Goal: Transaction & Acquisition: Purchase product/service

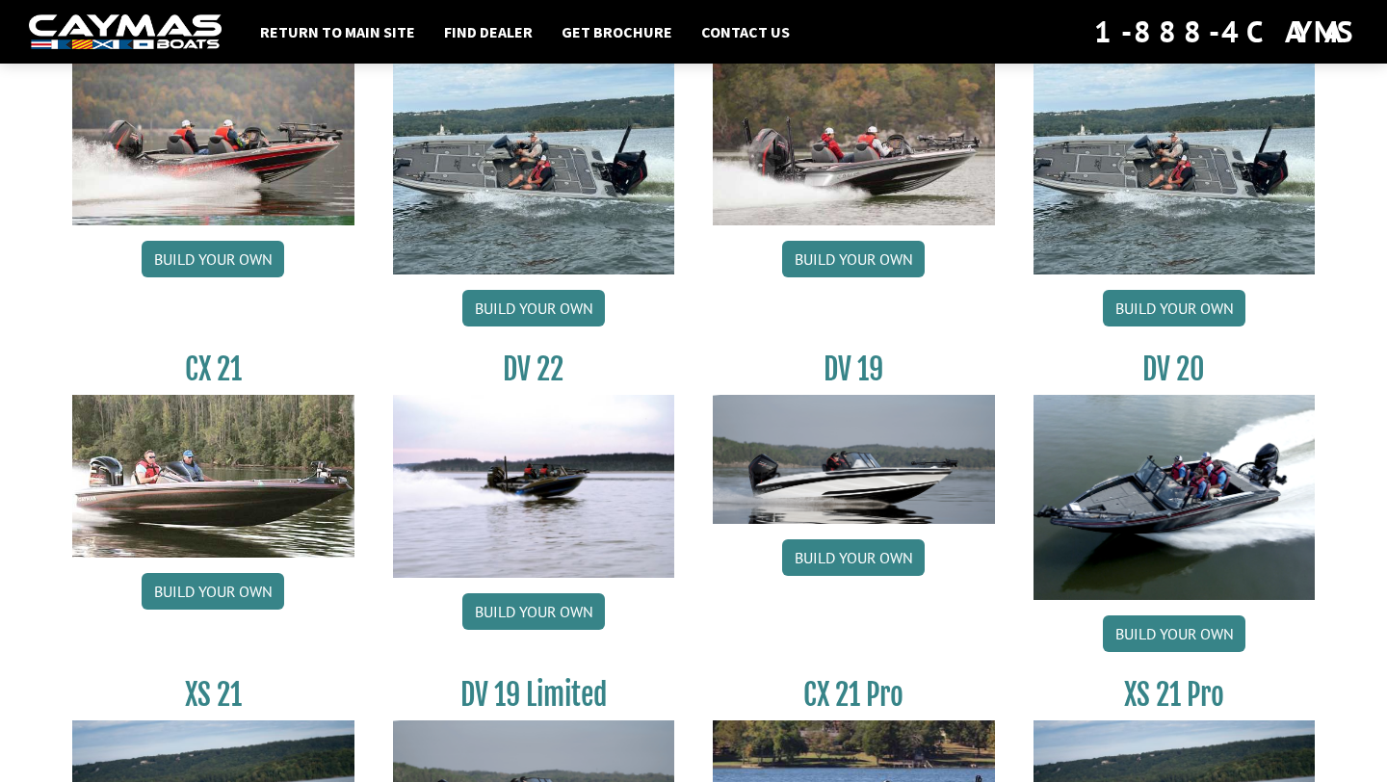
scroll to position [2024, 0]
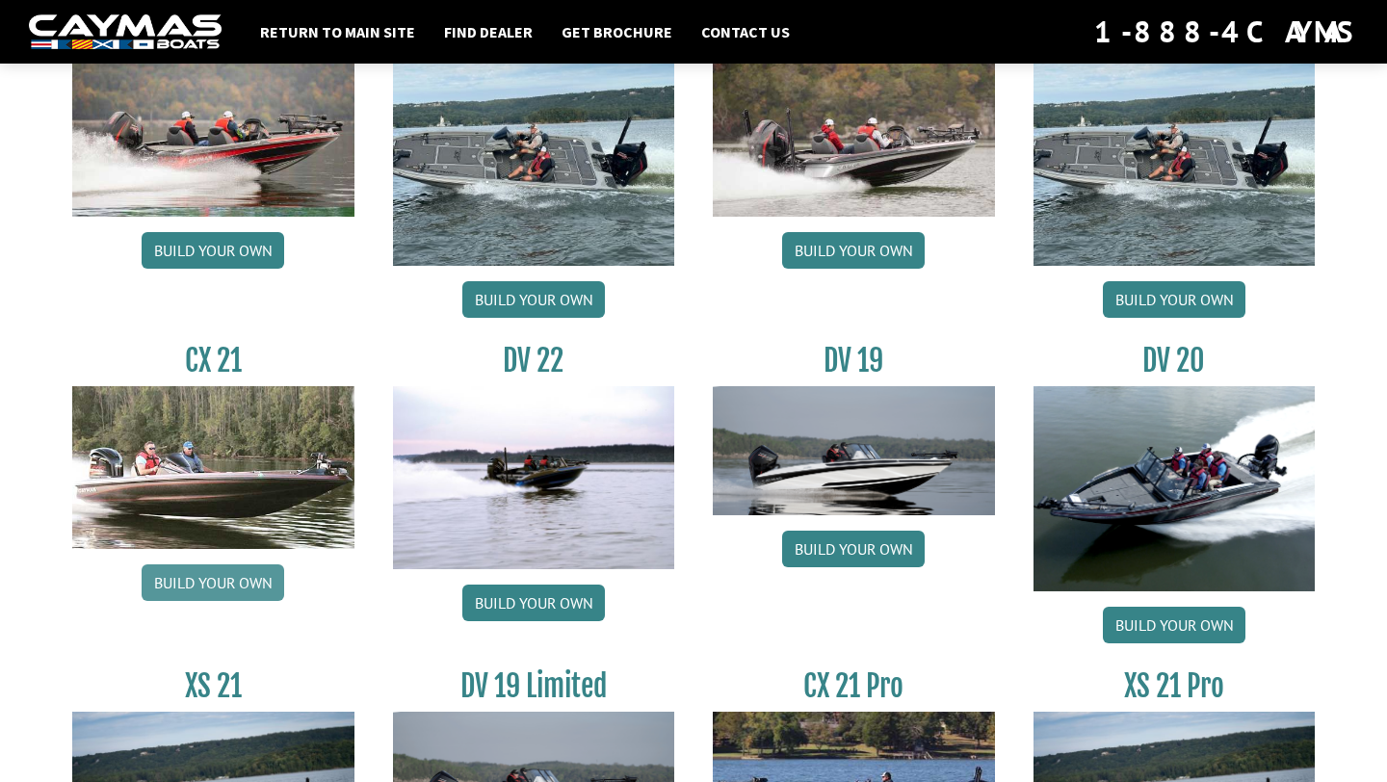
click at [247, 592] on link "Build your own" at bounding box center [213, 582] width 143 height 37
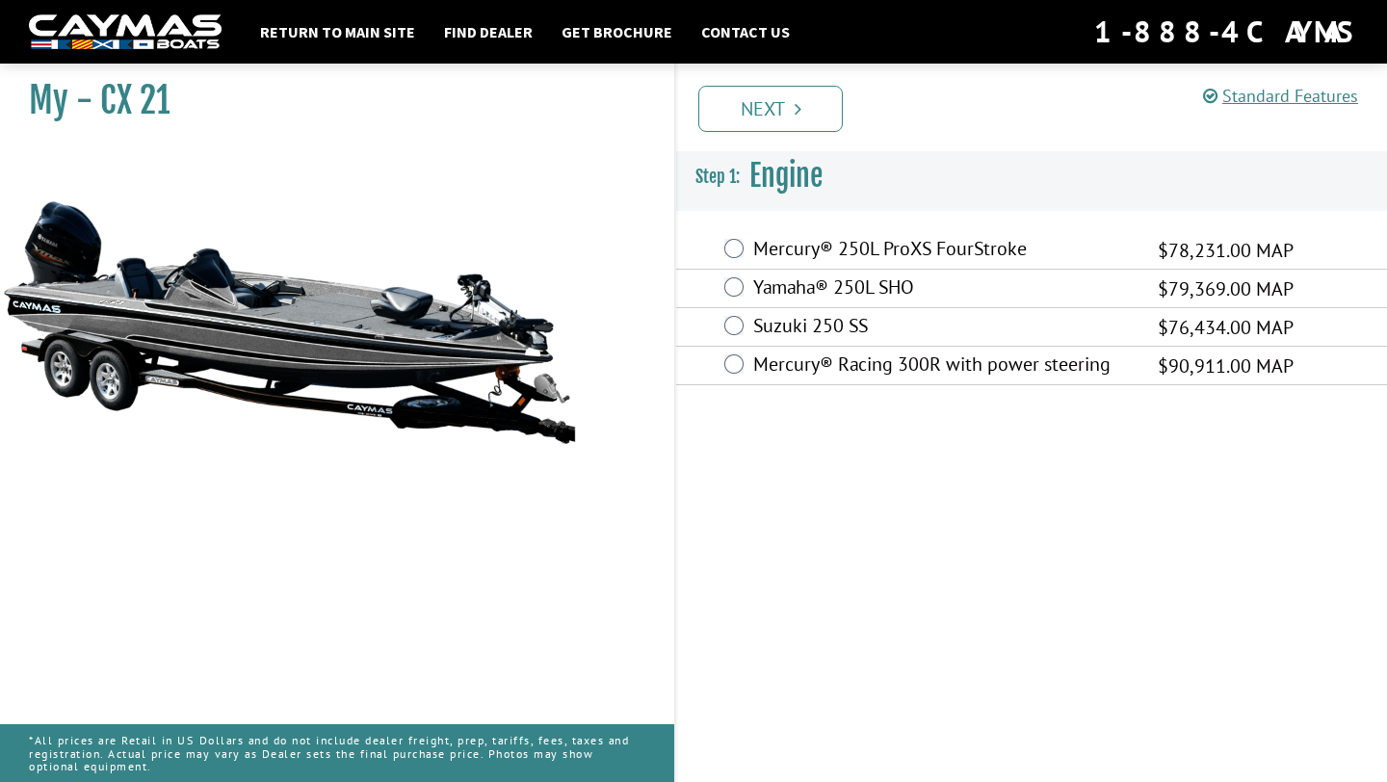
click at [748, 248] on div "Mercury® 250L ProXS FourStroke $78,231.00 MAP" at bounding box center [1031, 250] width 711 height 39
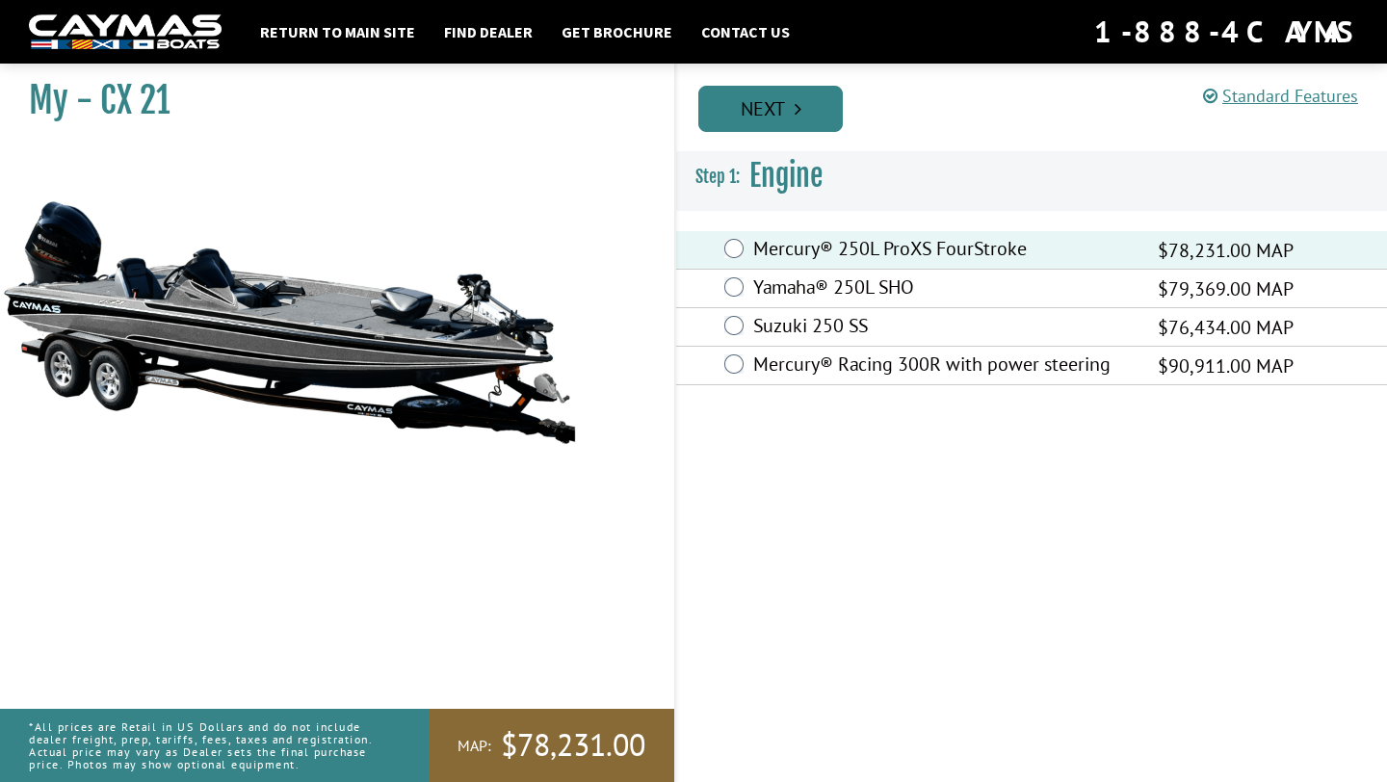
click at [746, 95] on link "Next" at bounding box center [770, 109] width 144 height 46
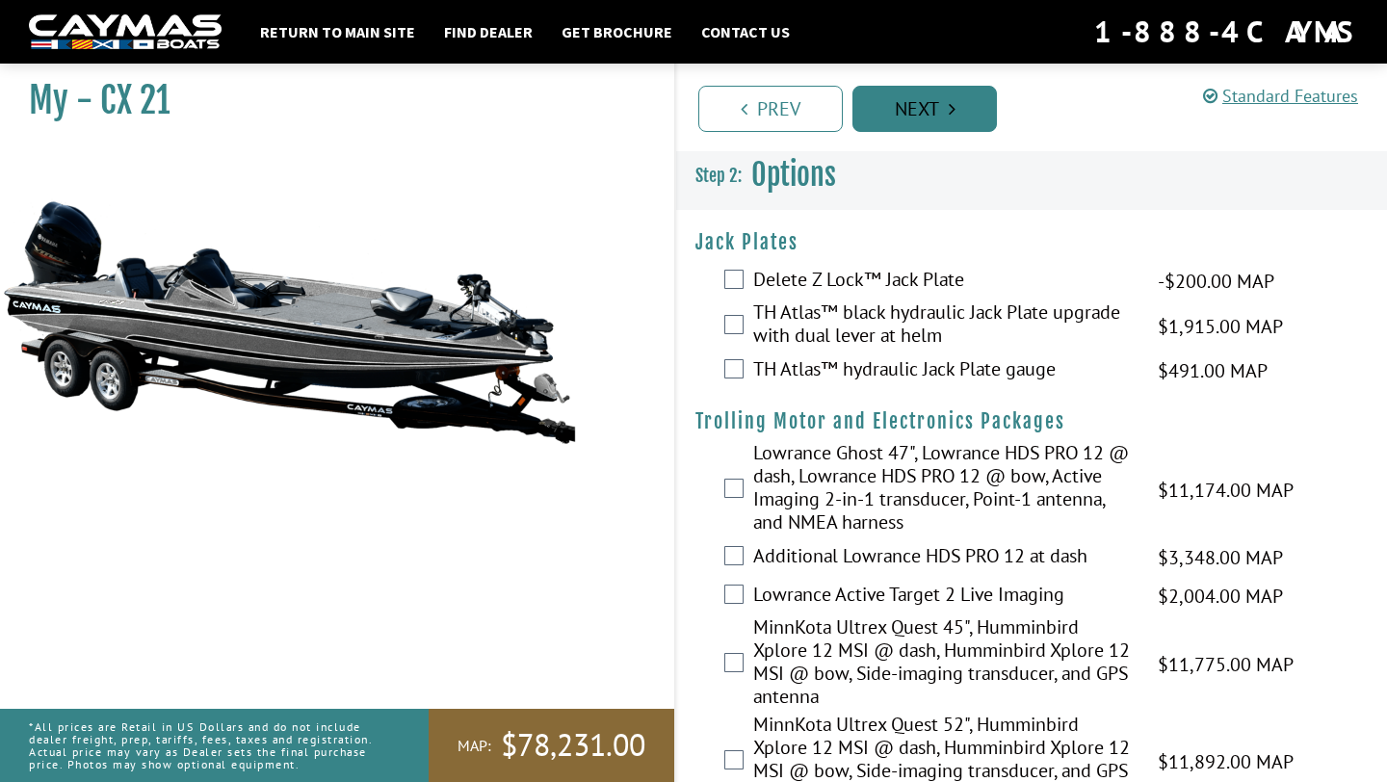
click at [902, 108] on link "Next" at bounding box center [924, 109] width 144 height 46
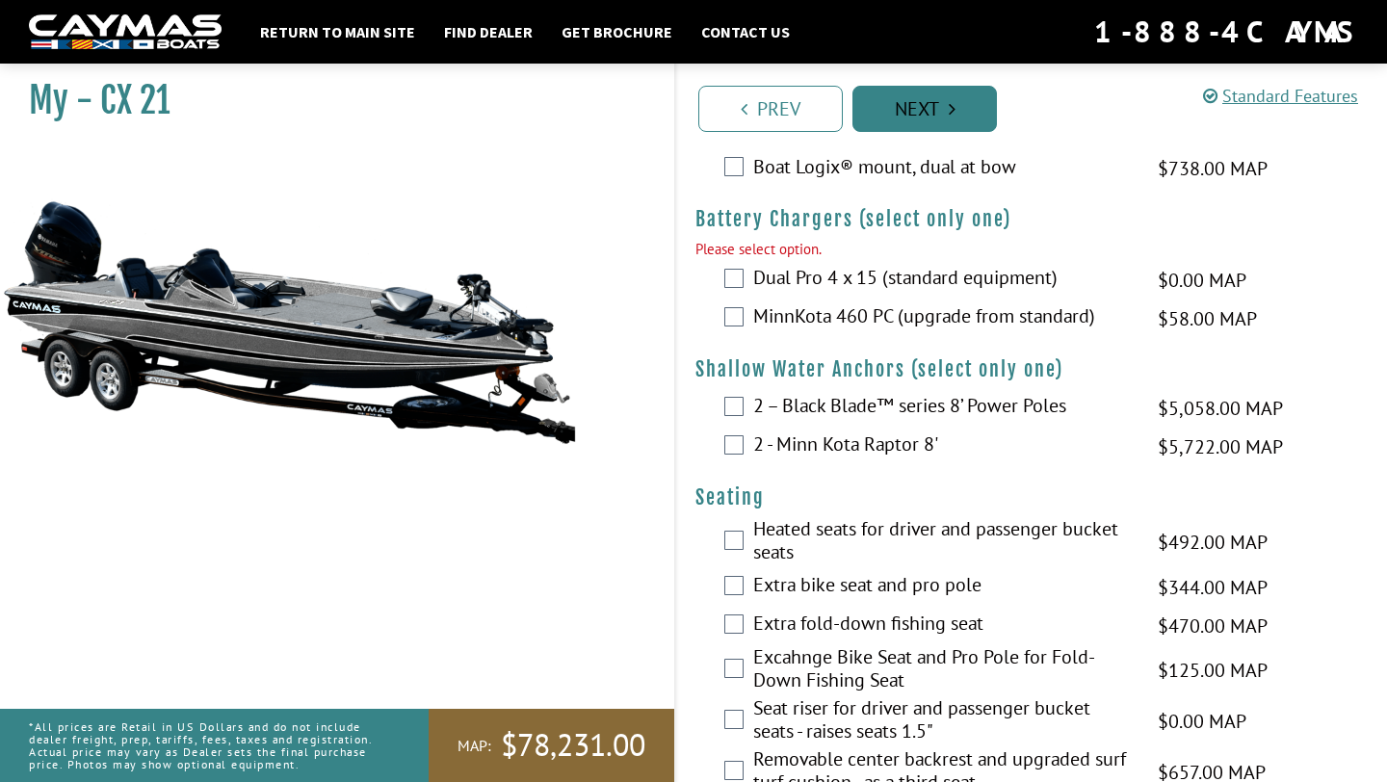
scroll to position [1046, 0]
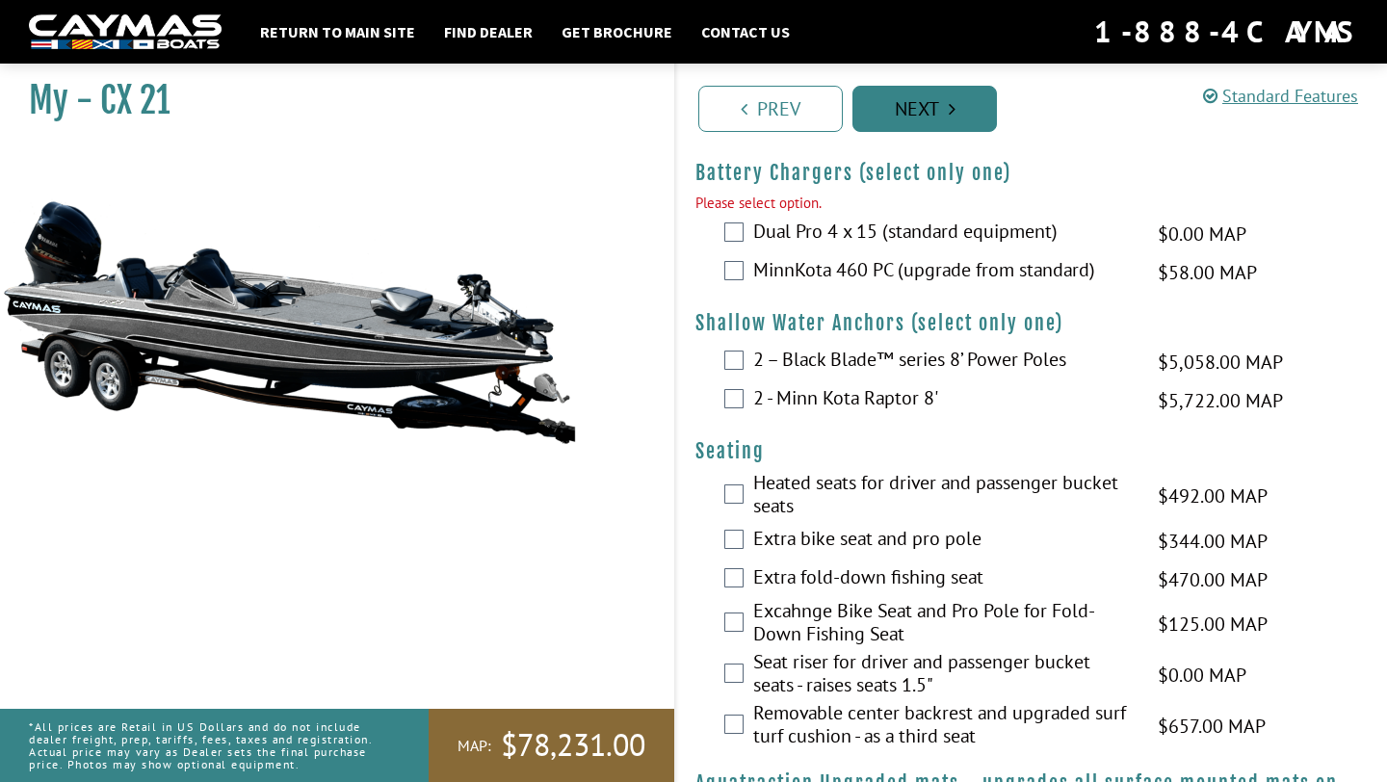
click at [882, 118] on link "Next" at bounding box center [924, 109] width 144 height 46
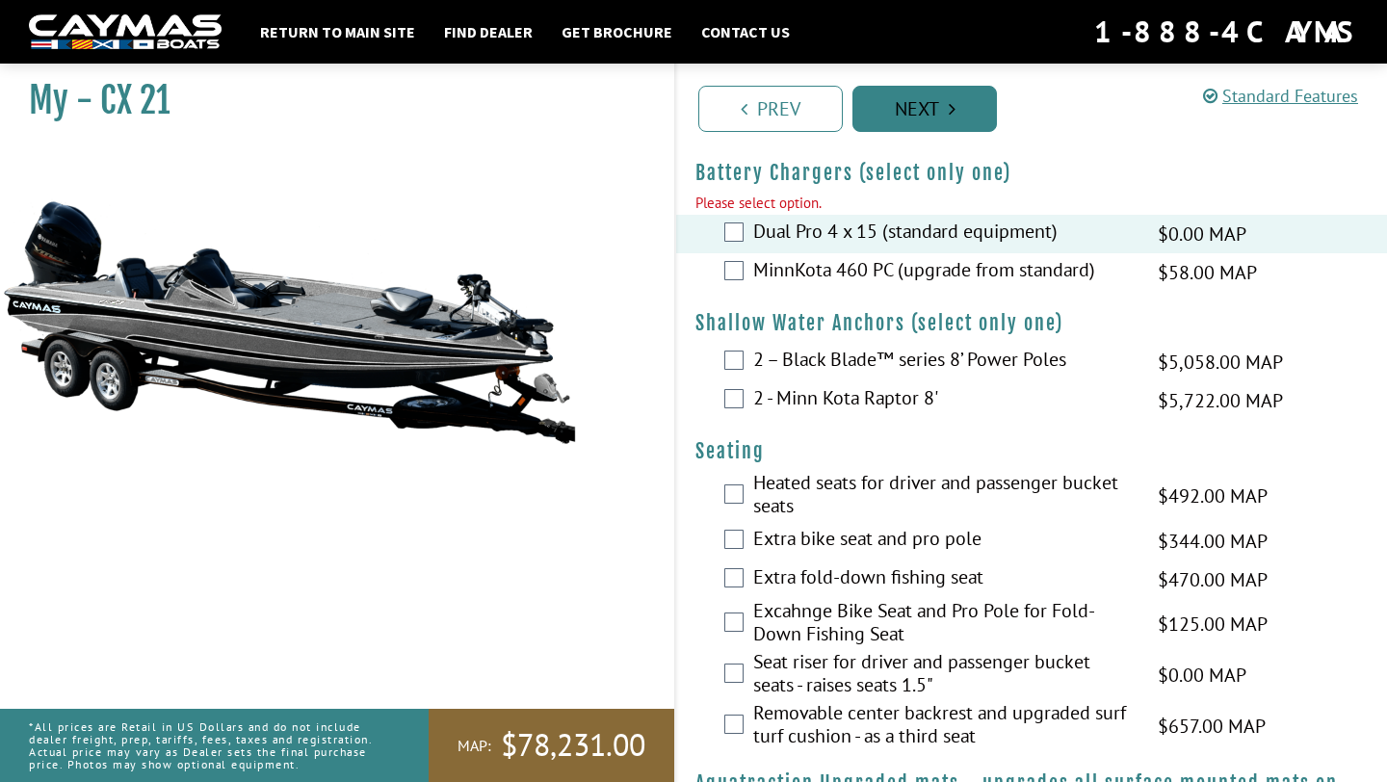
click at [897, 112] on link "Next" at bounding box center [924, 109] width 144 height 46
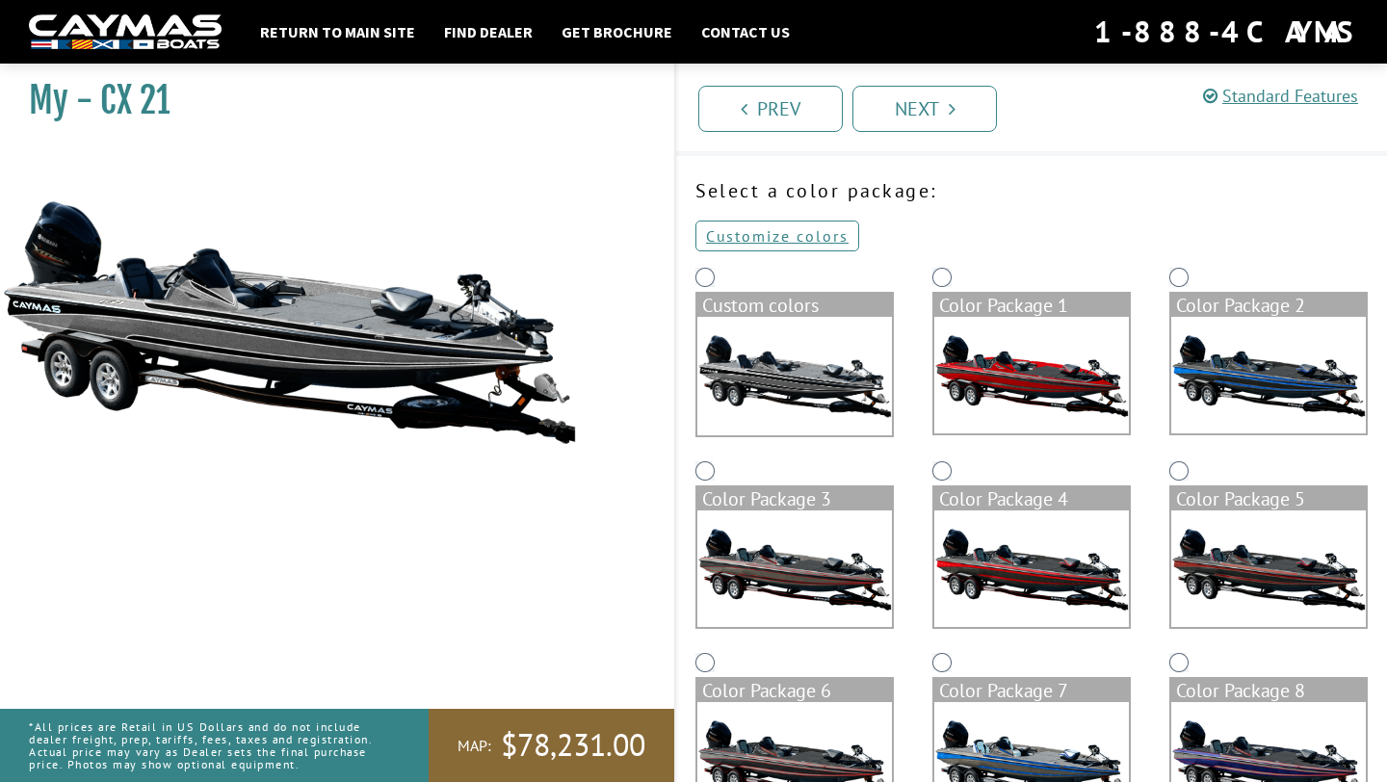
scroll to position [0, 0]
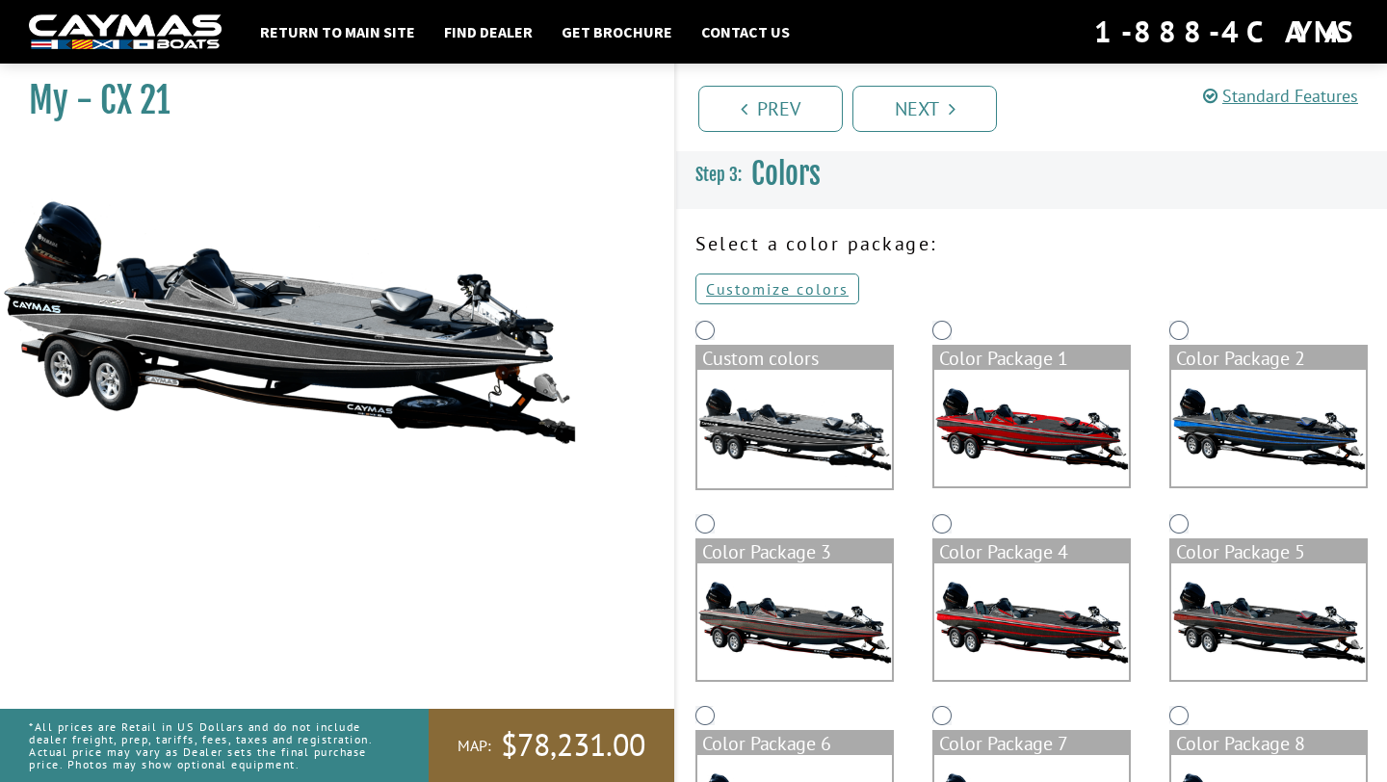
click at [890, 427] on img at bounding box center [794, 429] width 195 height 118
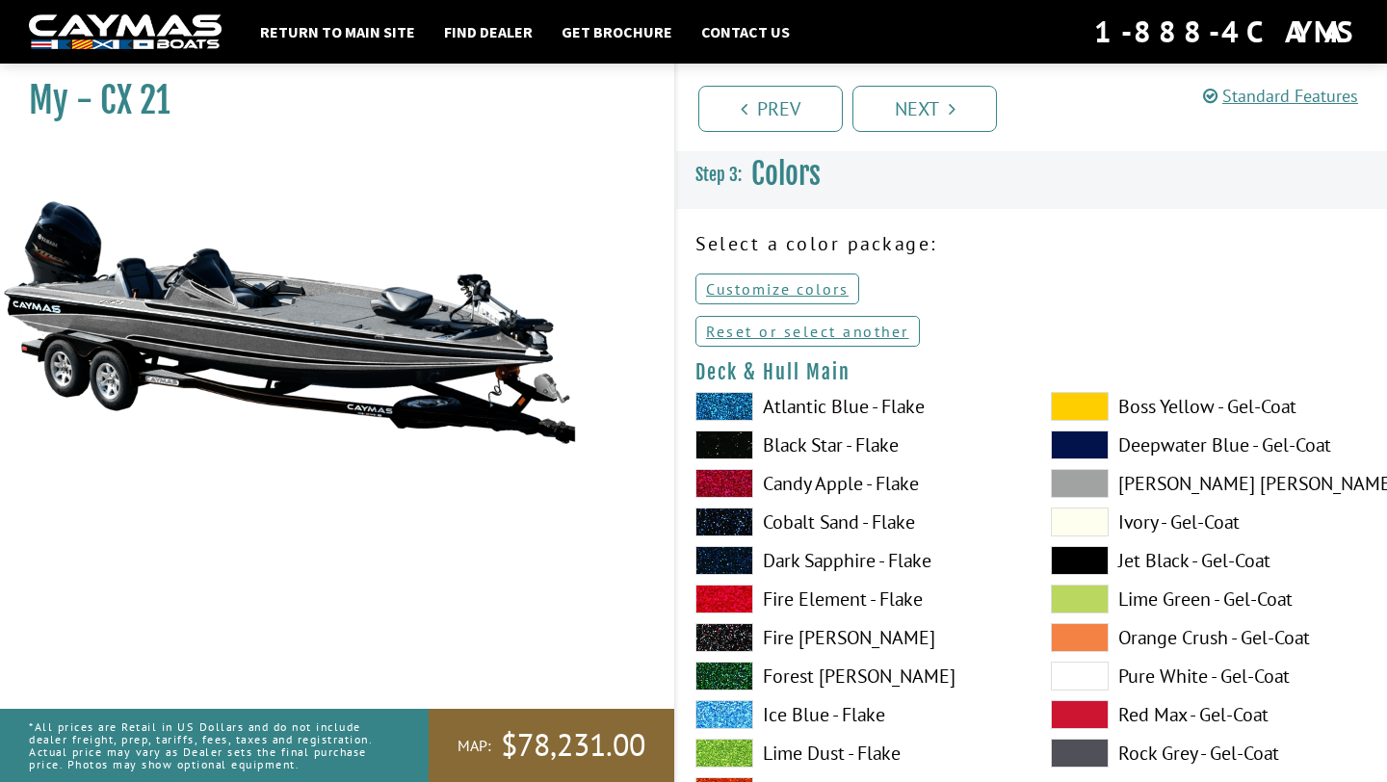
click at [730, 478] on span at bounding box center [724, 483] width 58 height 29
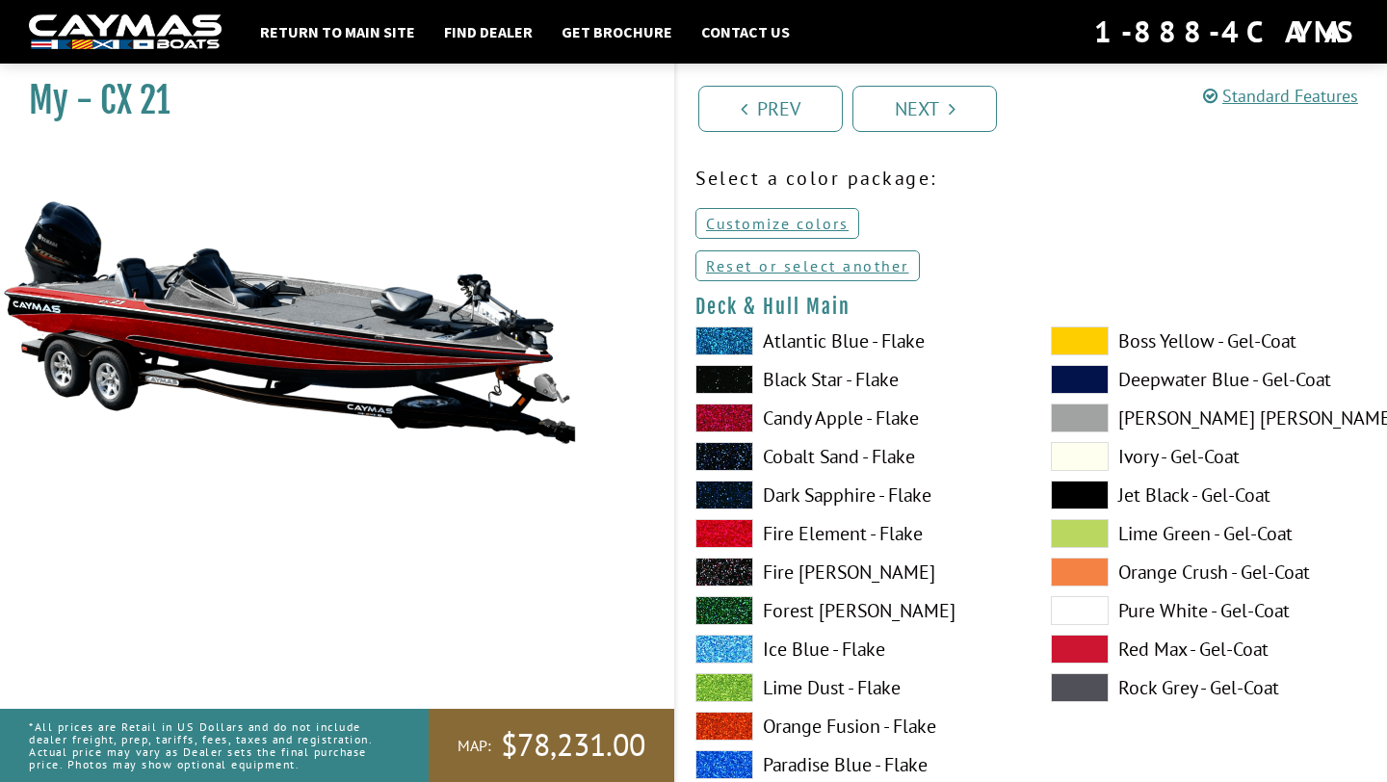
scroll to position [109, 0]
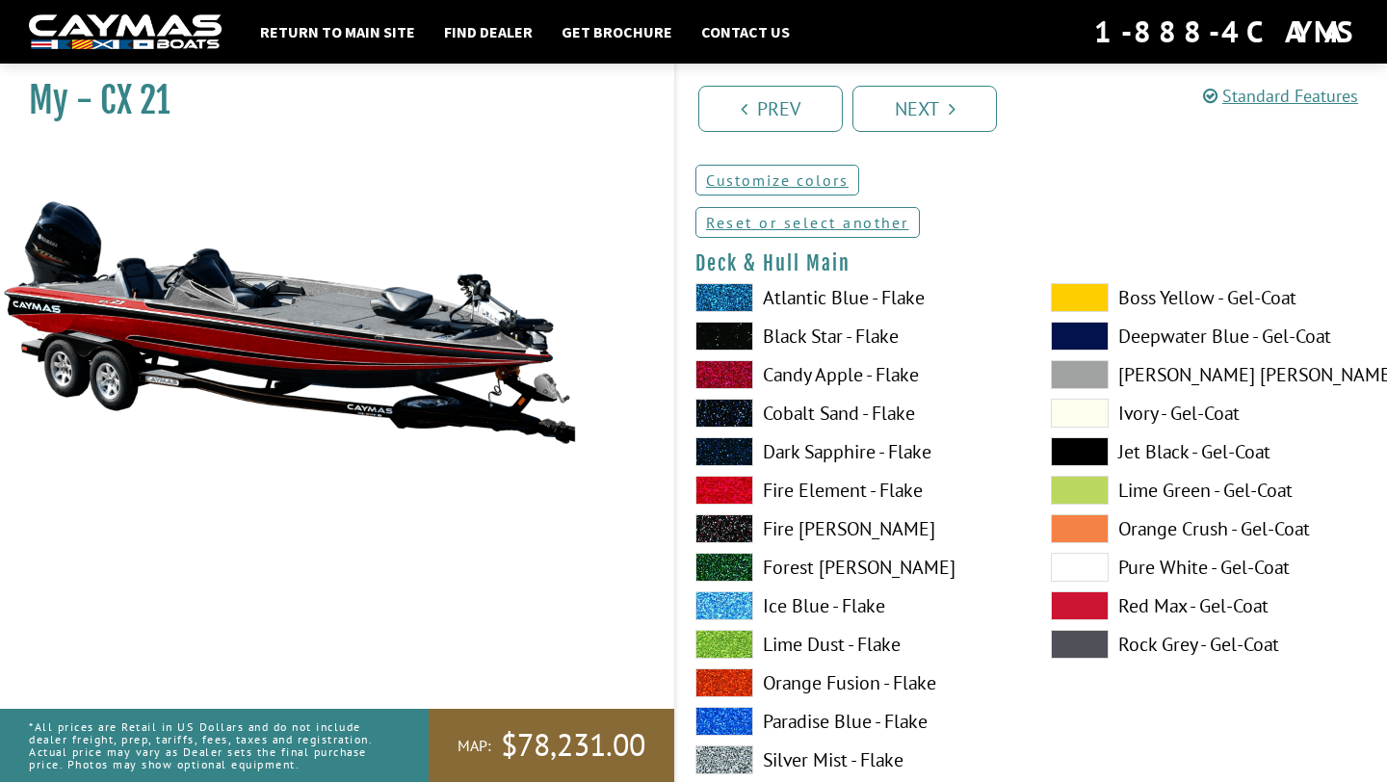
click at [1092, 292] on span at bounding box center [1080, 297] width 58 height 29
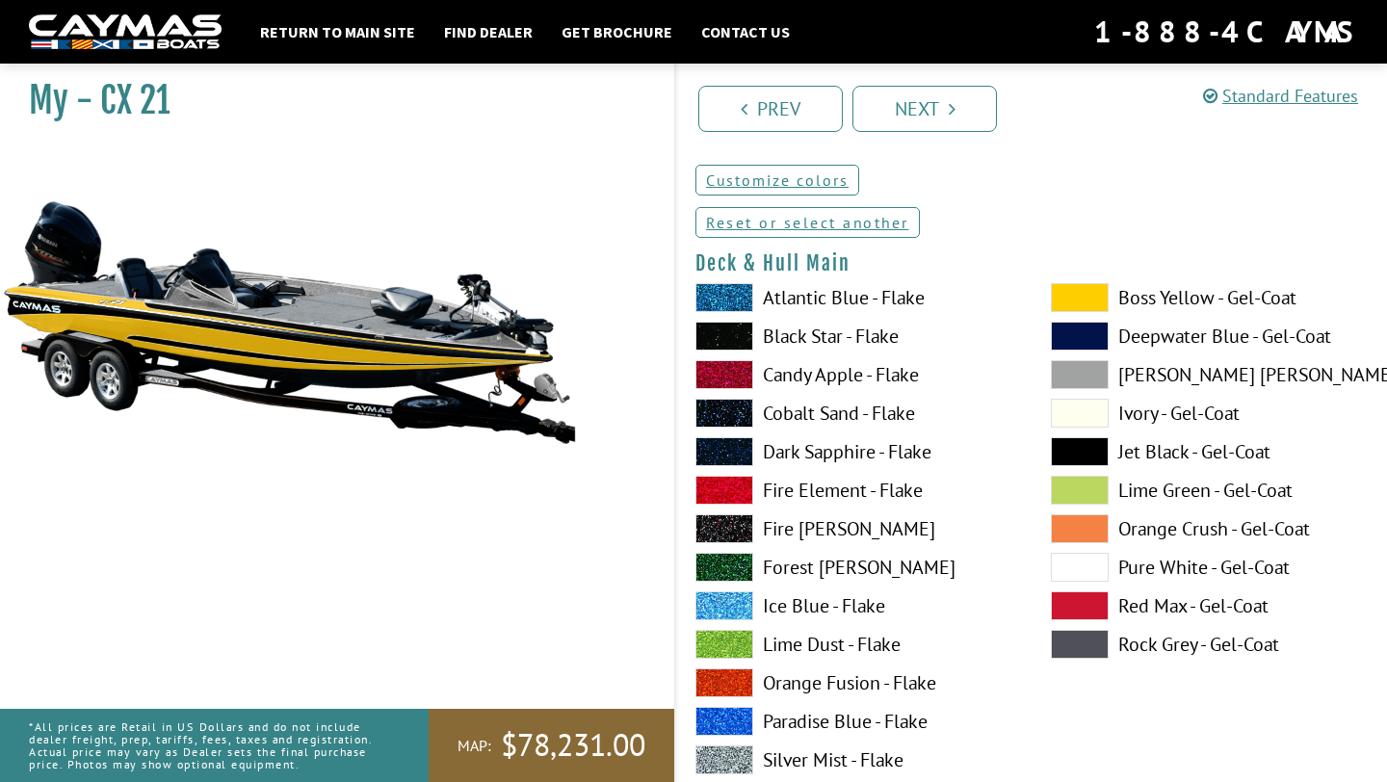
click at [740, 380] on span at bounding box center [724, 374] width 58 height 29
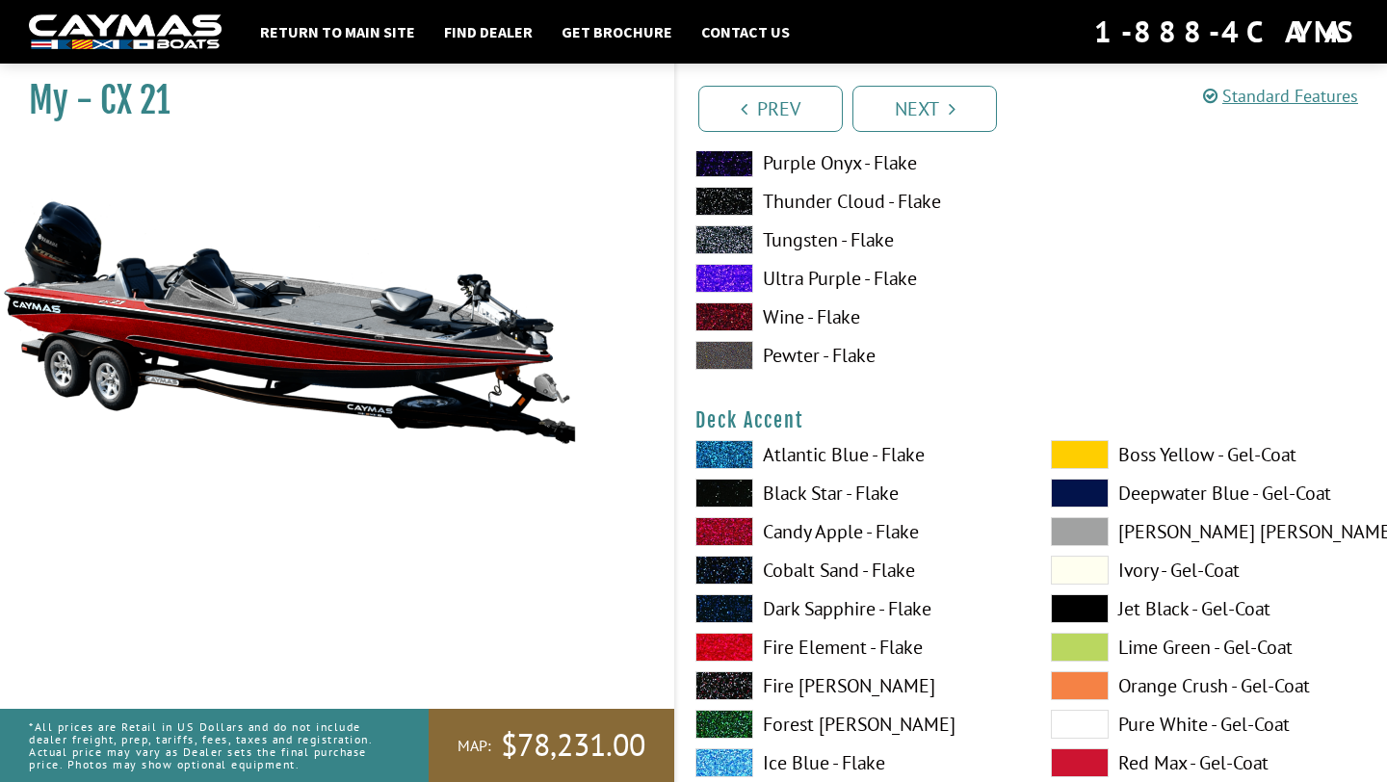
scroll to position [927, 0]
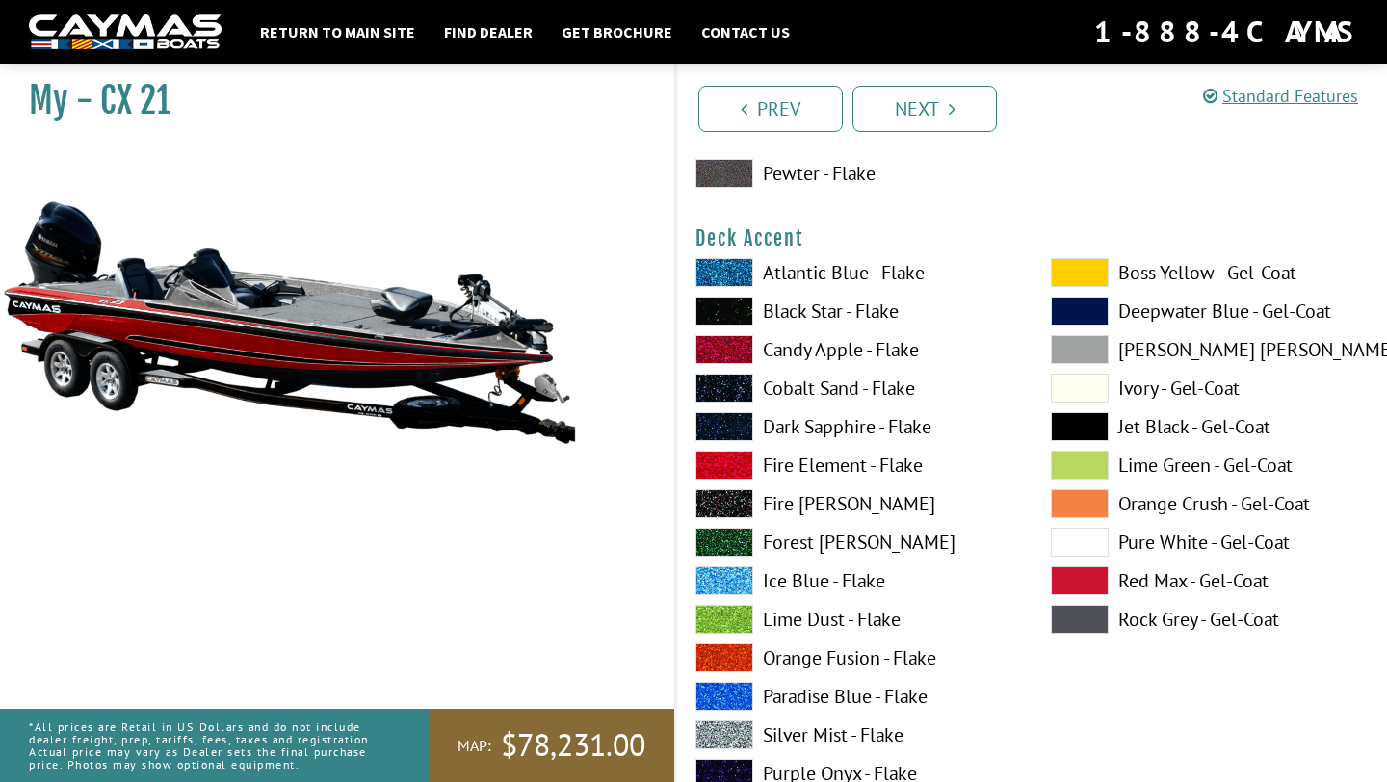
click at [1093, 575] on span at bounding box center [1080, 580] width 58 height 29
click at [1097, 272] on span at bounding box center [1080, 272] width 58 height 29
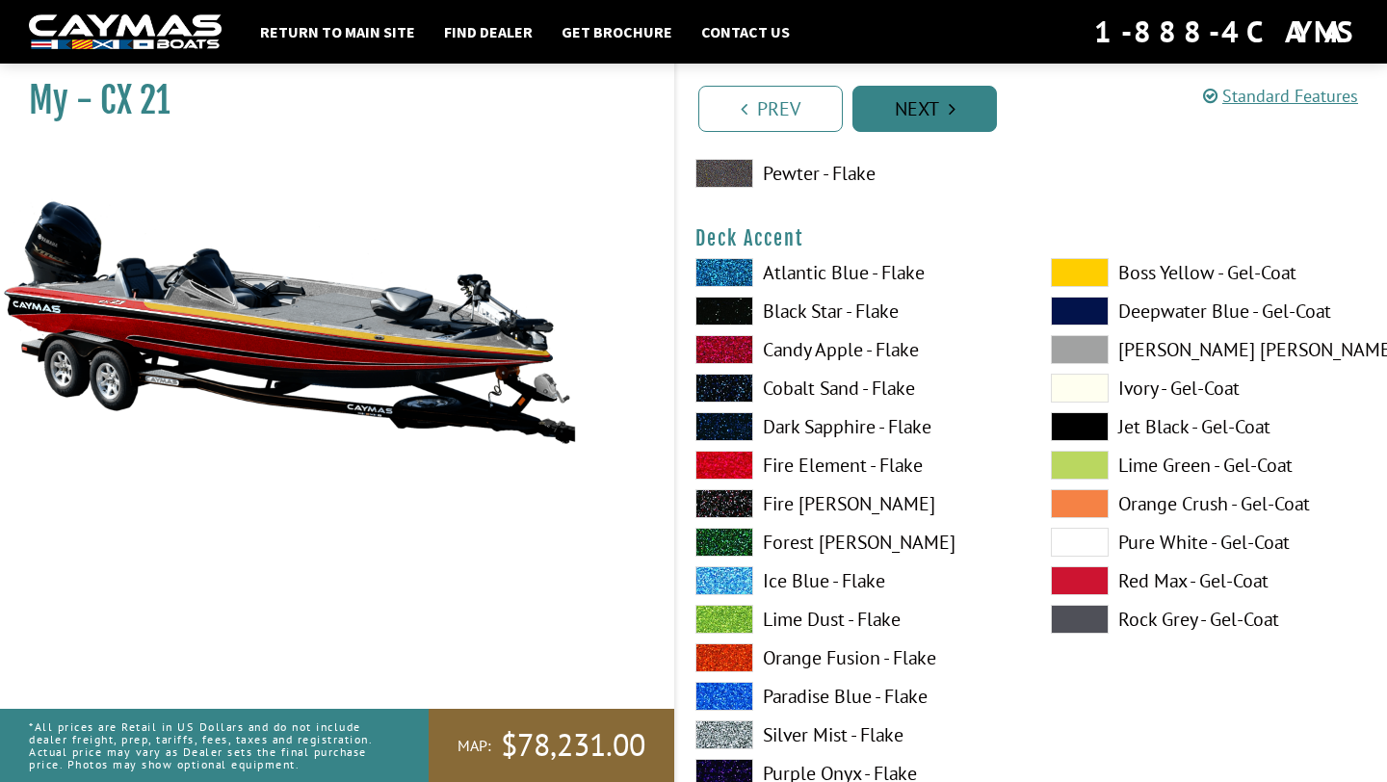
click at [905, 112] on link "Next" at bounding box center [924, 109] width 144 height 46
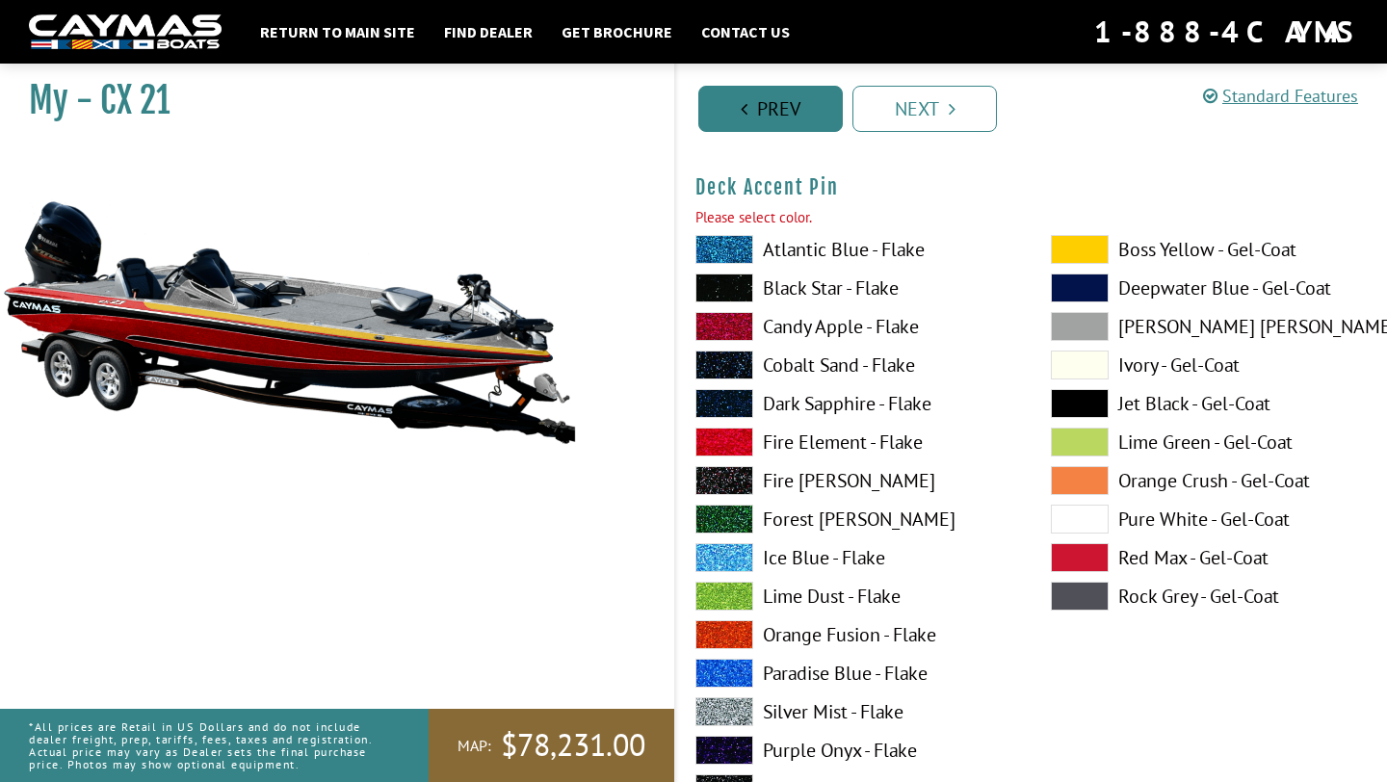
scroll to position [1785, 0]
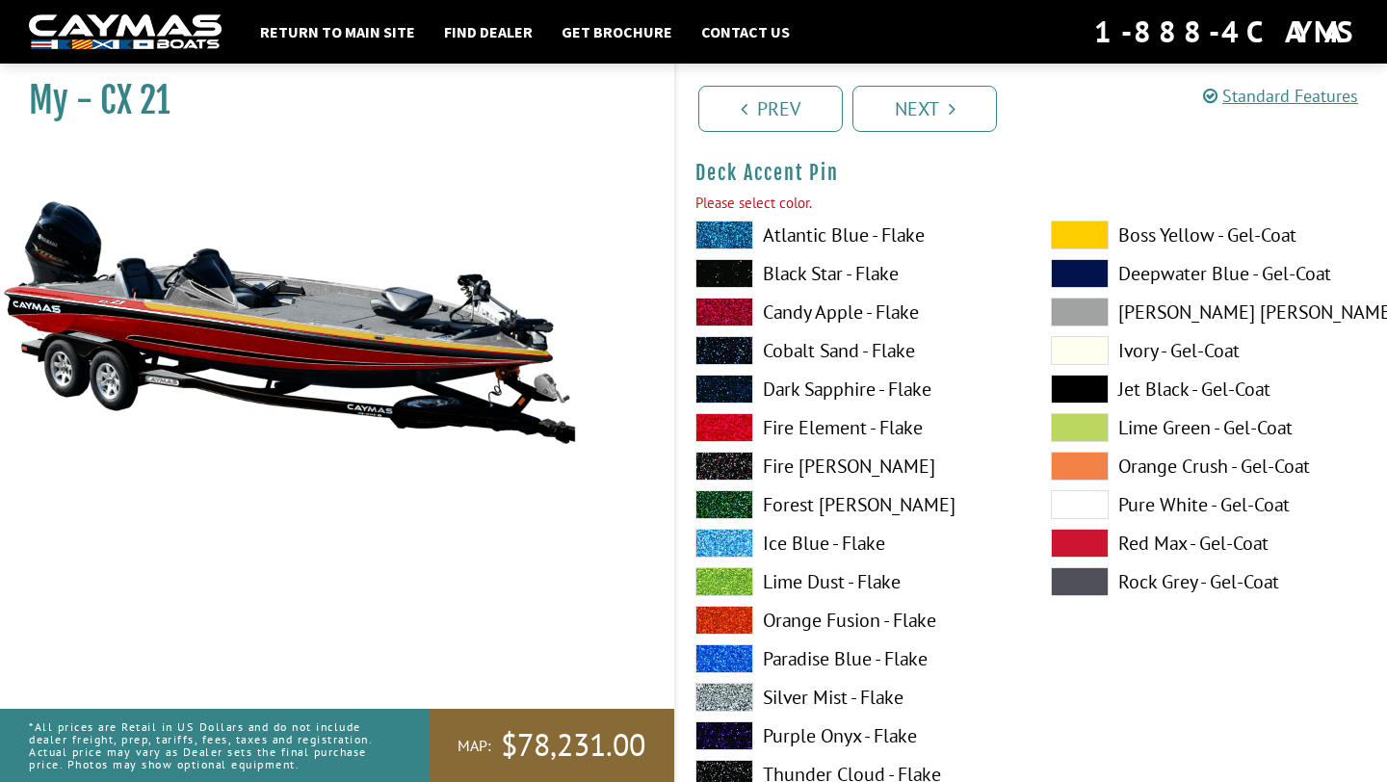
click at [728, 313] on span at bounding box center [724, 312] width 58 height 29
click at [723, 260] on span at bounding box center [724, 273] width 58 height 29
click at [715, 697] on span at bounding box center [724, 697] width 58 height 29
click at [731, 304] on span at bounding box center [724, 312] width 58 height 29
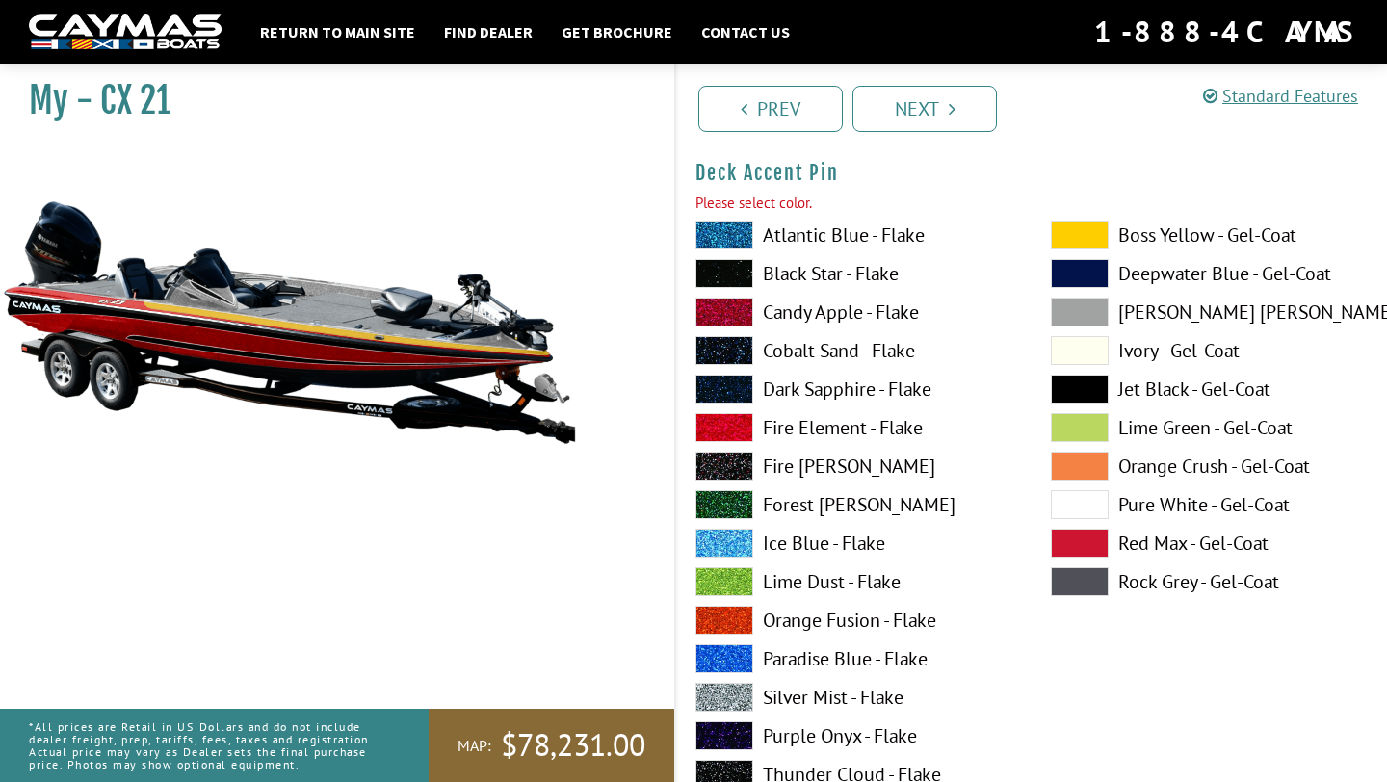
click at [731, 304] on span at bounding box center [724, 312] width 58 height 29
click at [724, 691] on span at bounding box center [724, 697] width 58 height 29
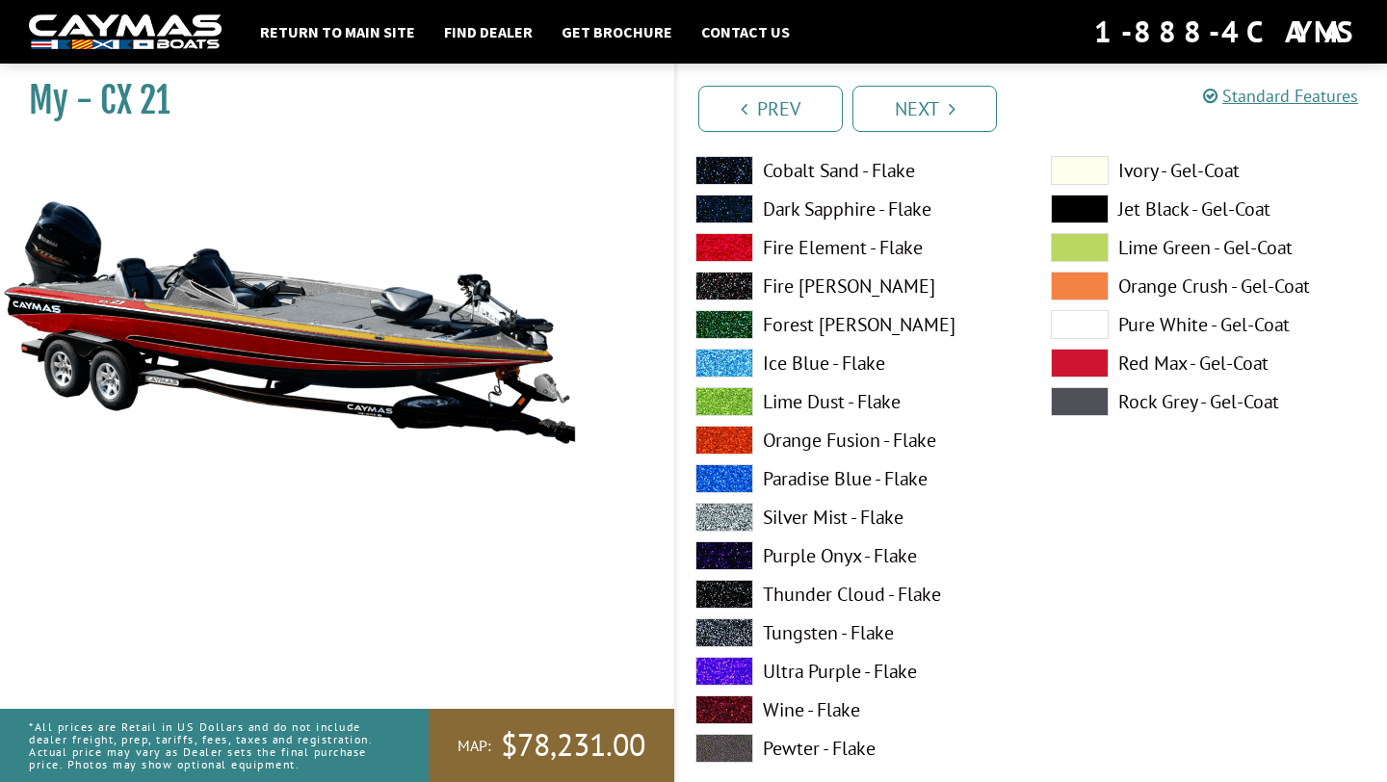
scroll to position [2359, 0]
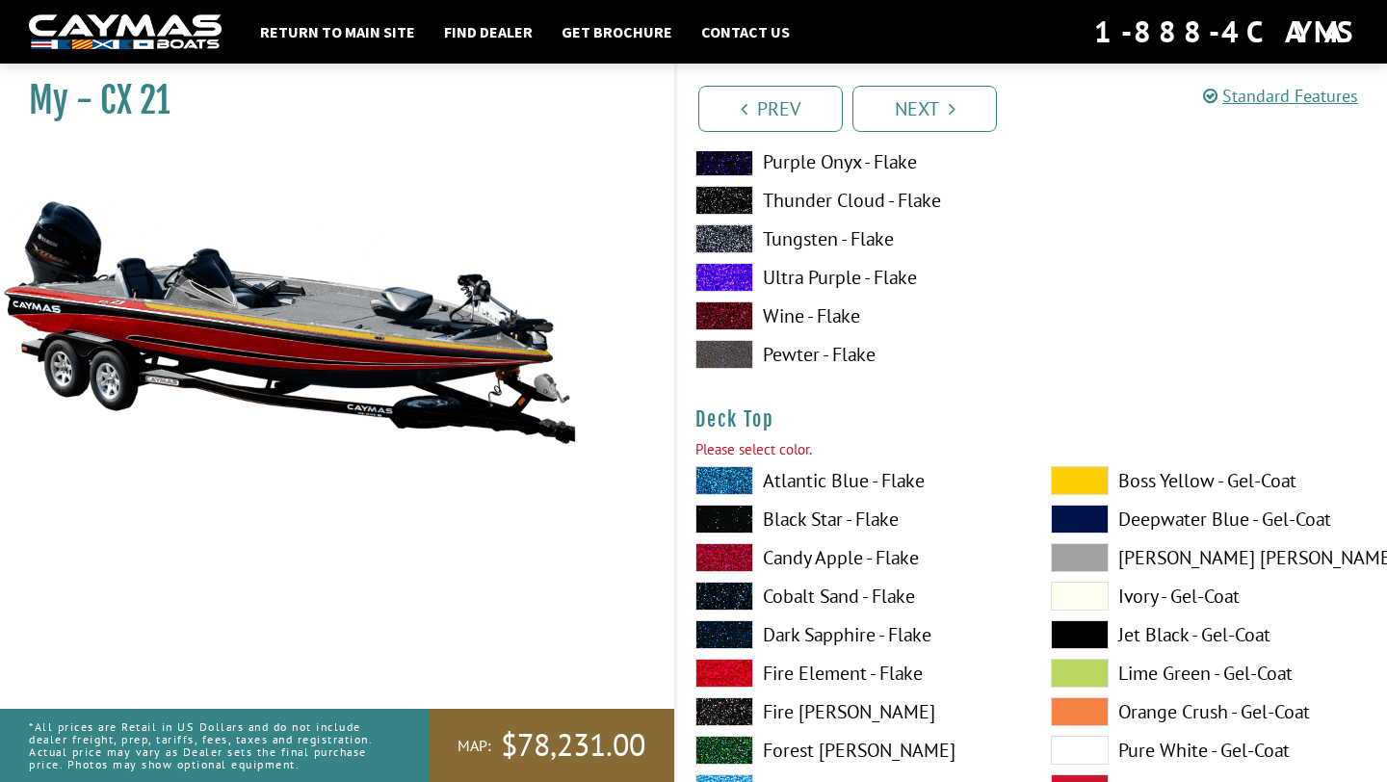
click at [729, 561] on span at bounding box center [724, 557] width 58 height 29
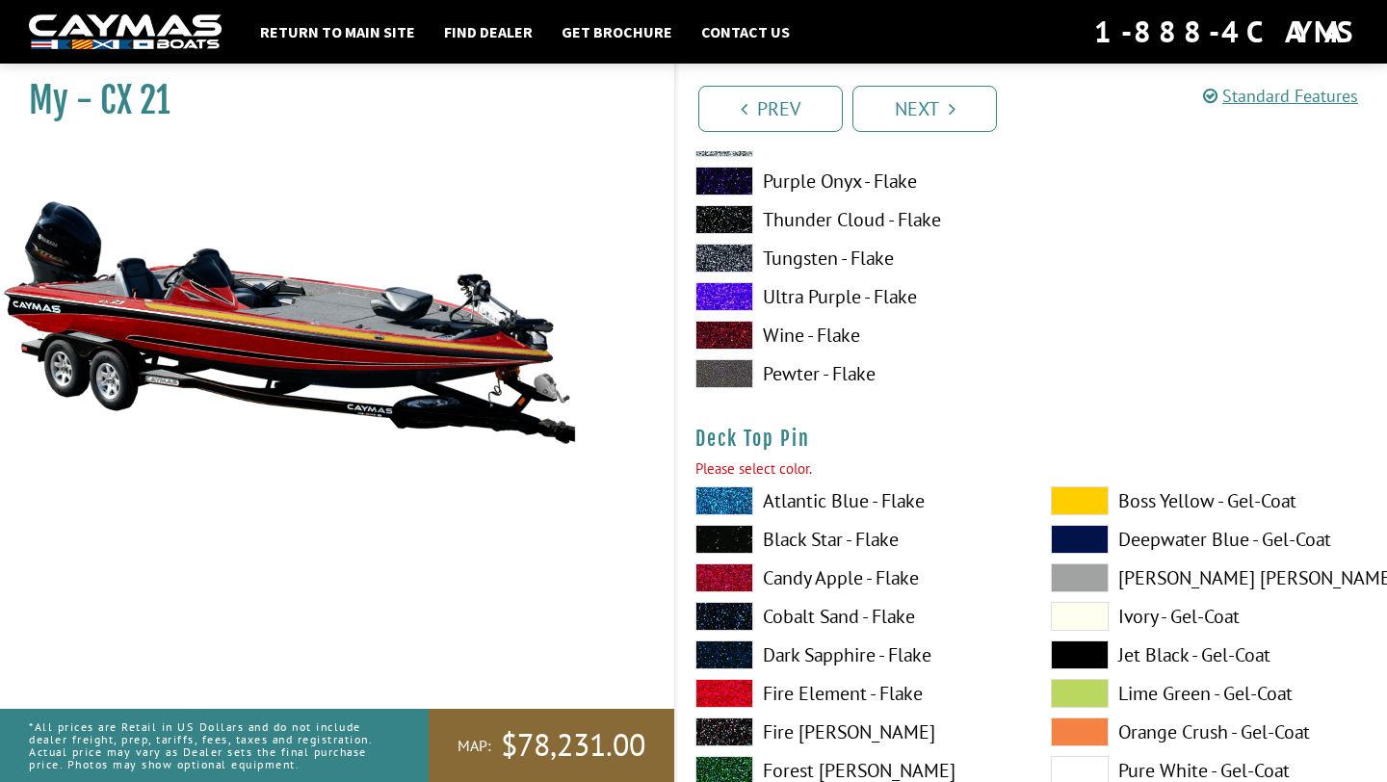
scroll to position [3302, 0]
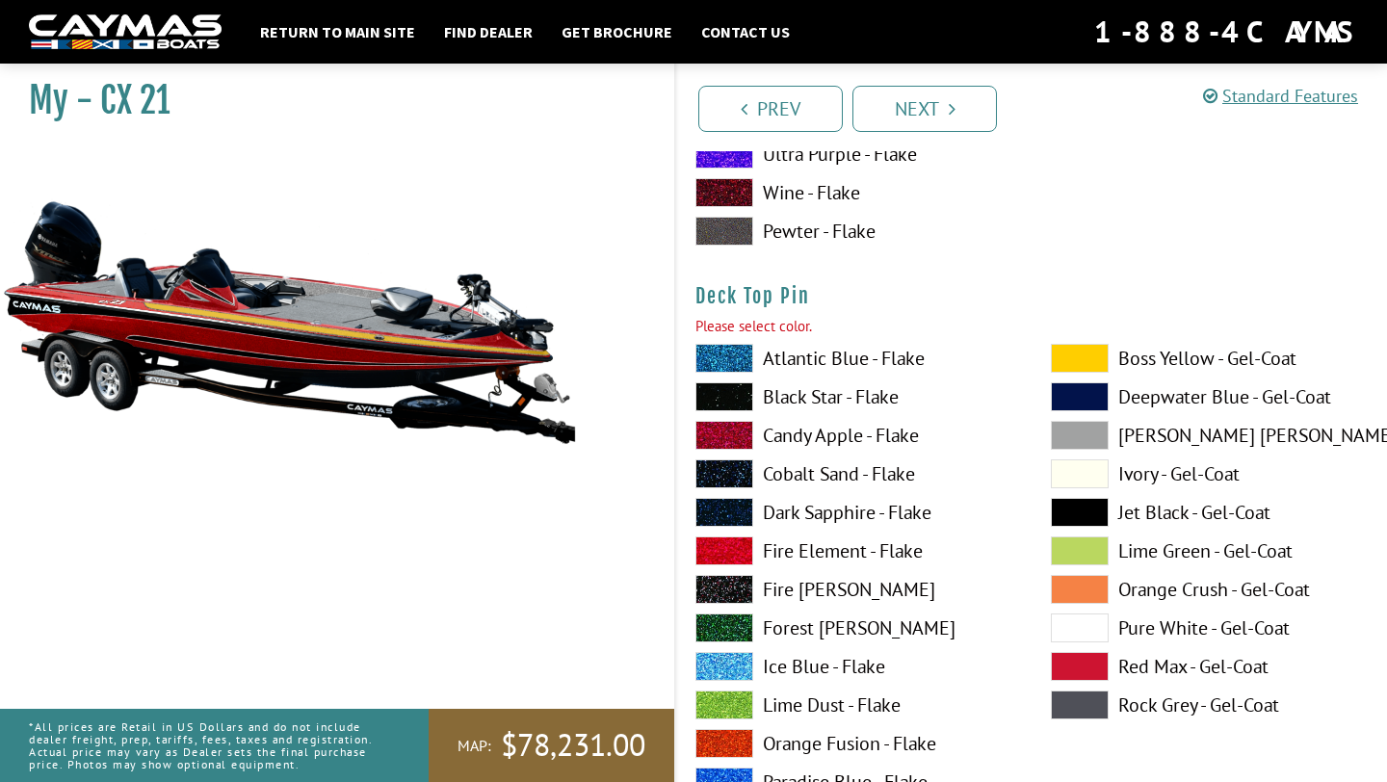
click at [1084, 356] on span at bounding box center [1080, 358] width 58 height 29
click at [734, 438] on span at bounding box center [724, 435] width 58 height 29
click at [731, 441] on span at bounding box center [724, 435] width 58 height 29
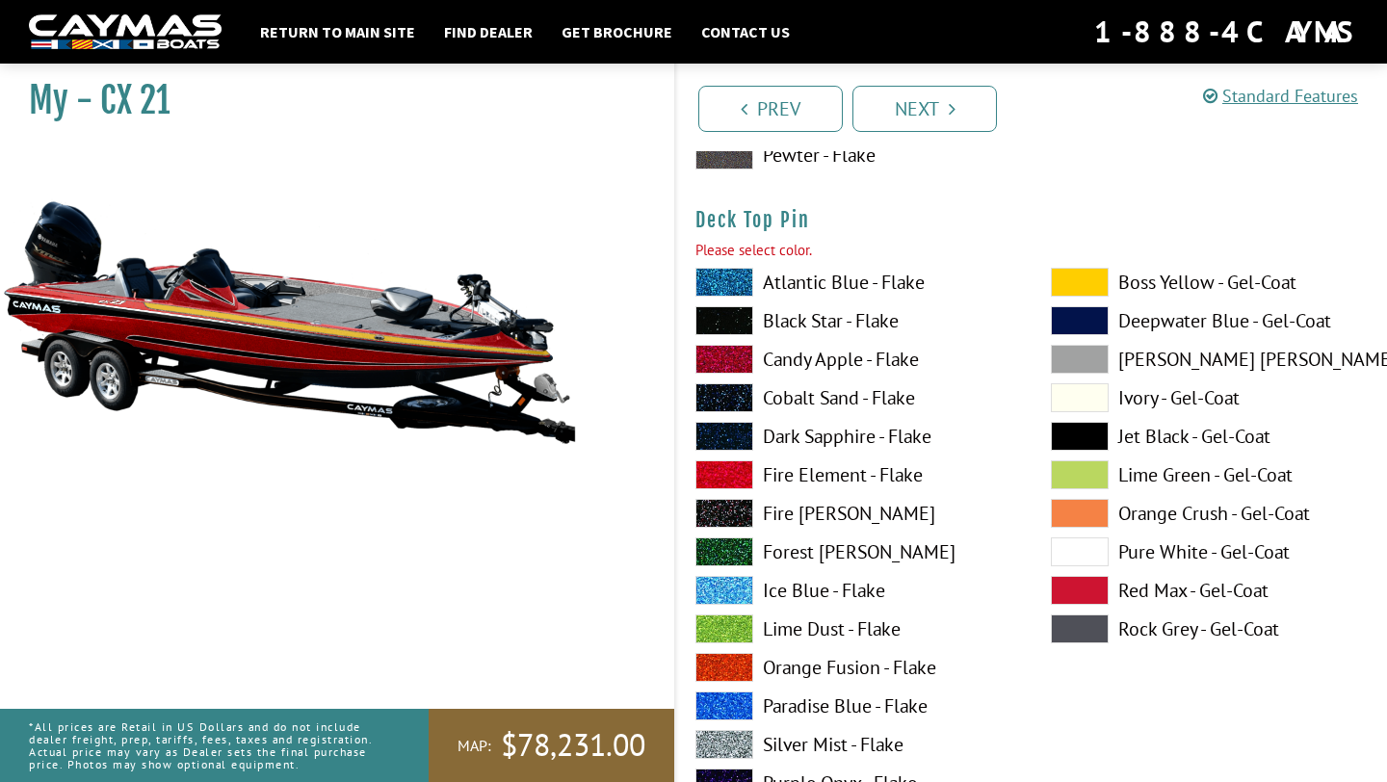
scroll to position [3451, 0]
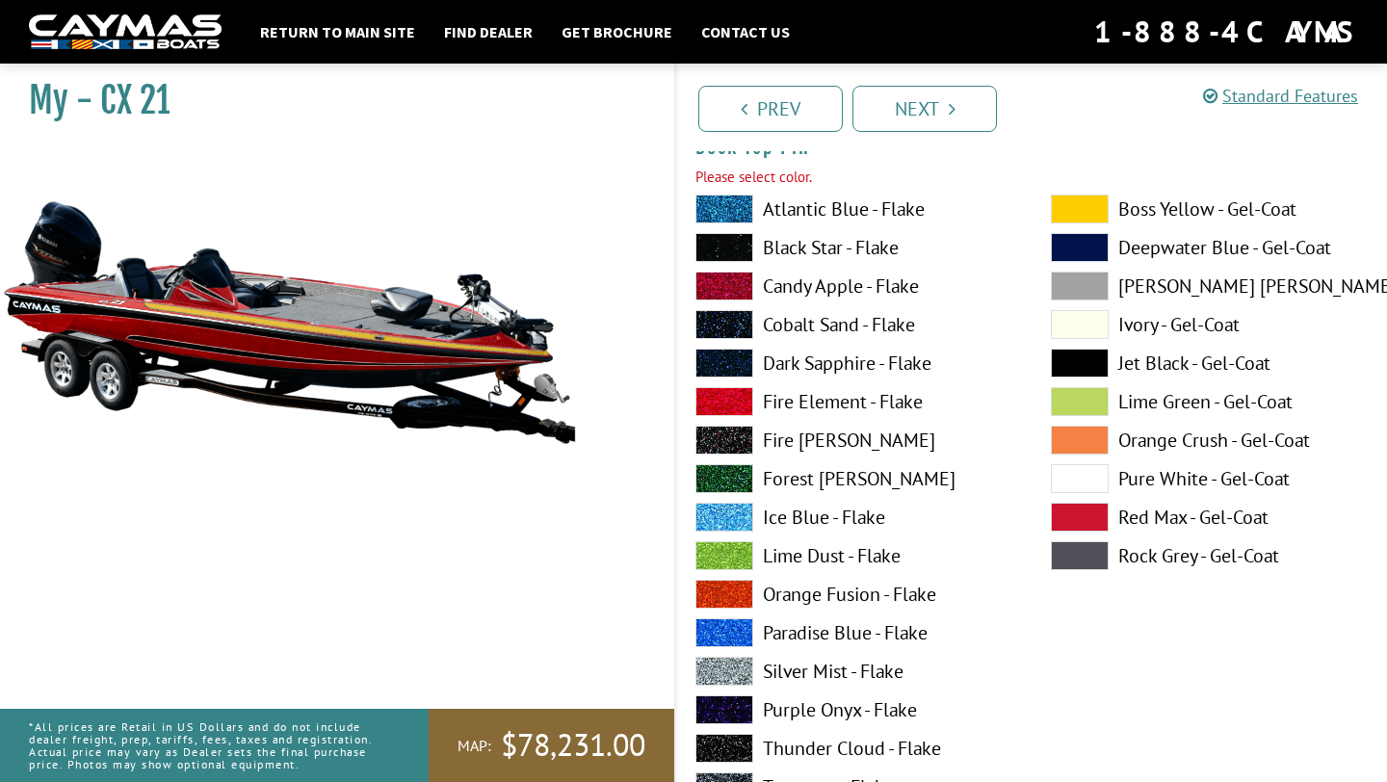
click at [739, 675] on span at bounding box center [724, 671] width 58 height 29
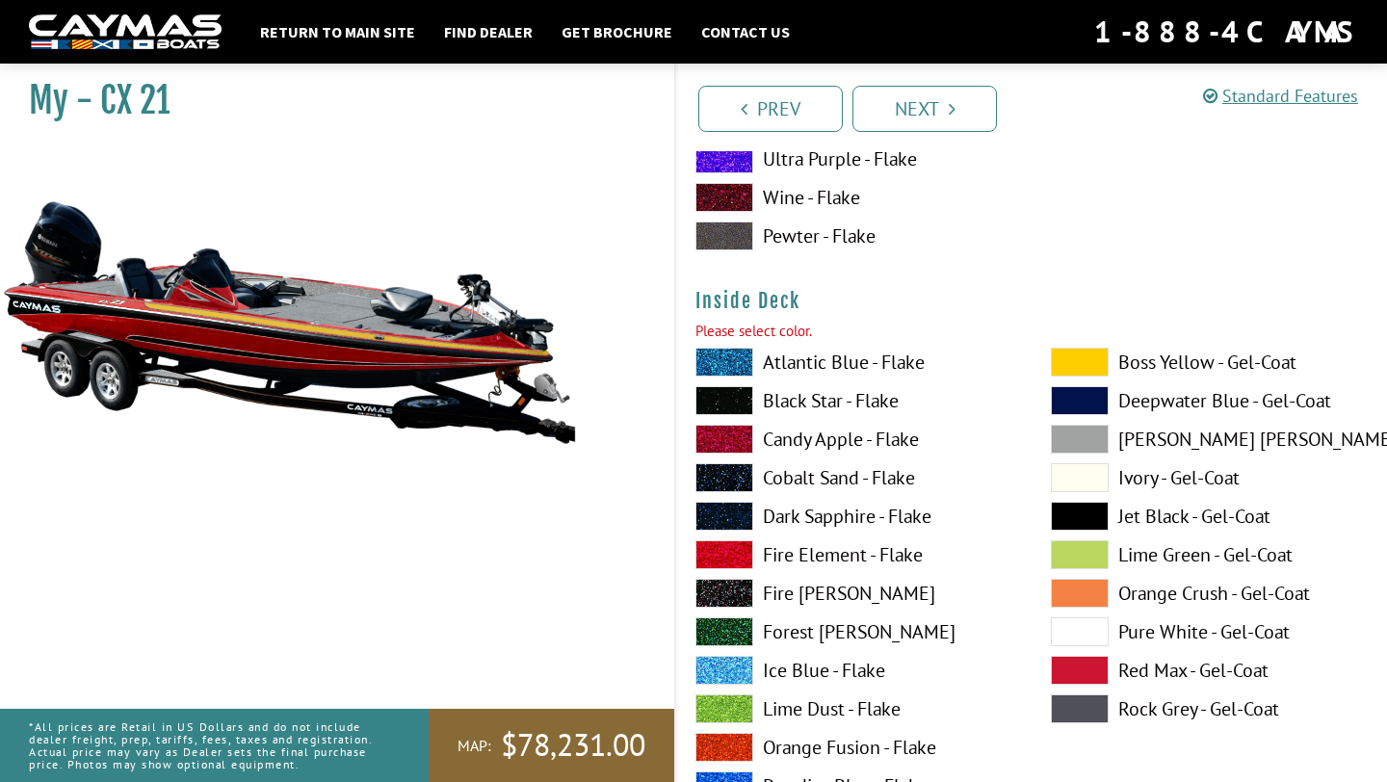
scroll to position [4141, 0]
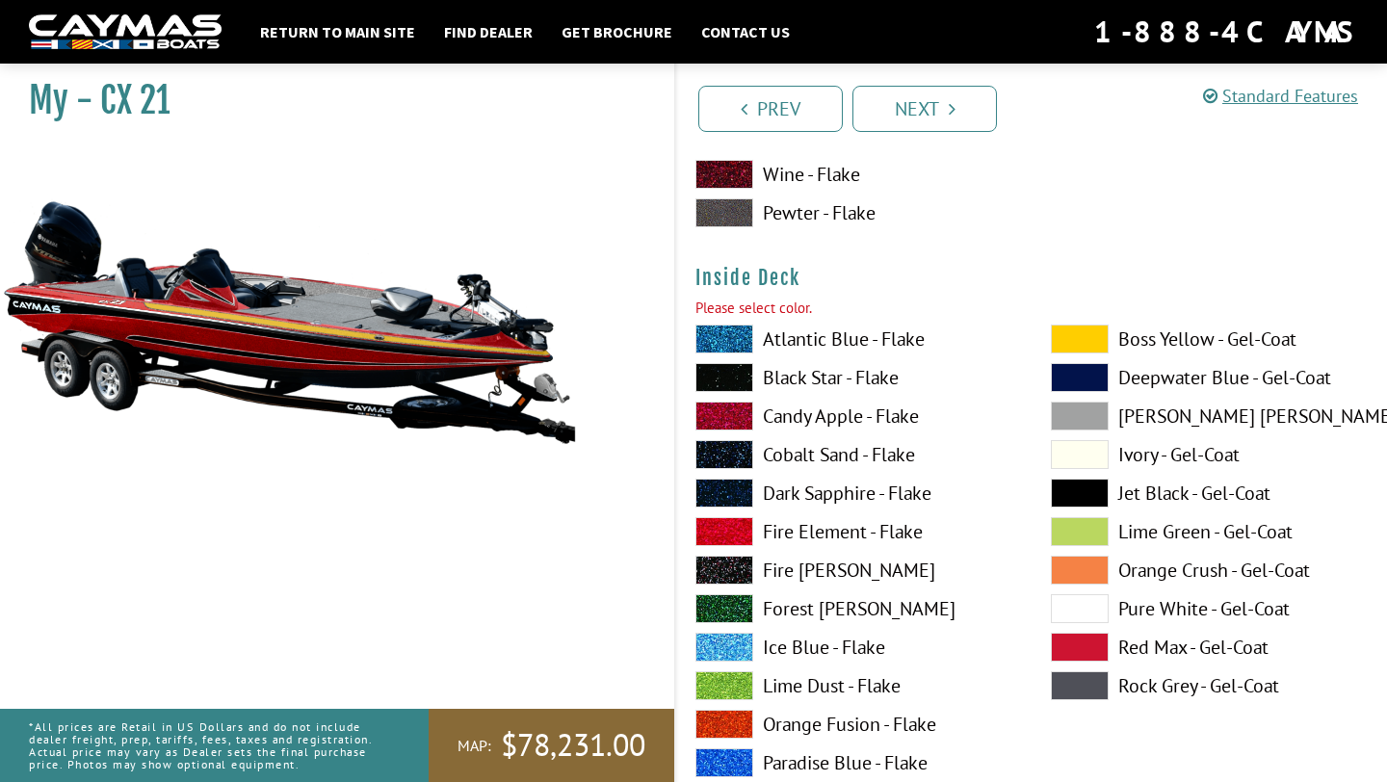
click at [729, 417] on span at bounding box center [724, 416] width 58 height 29
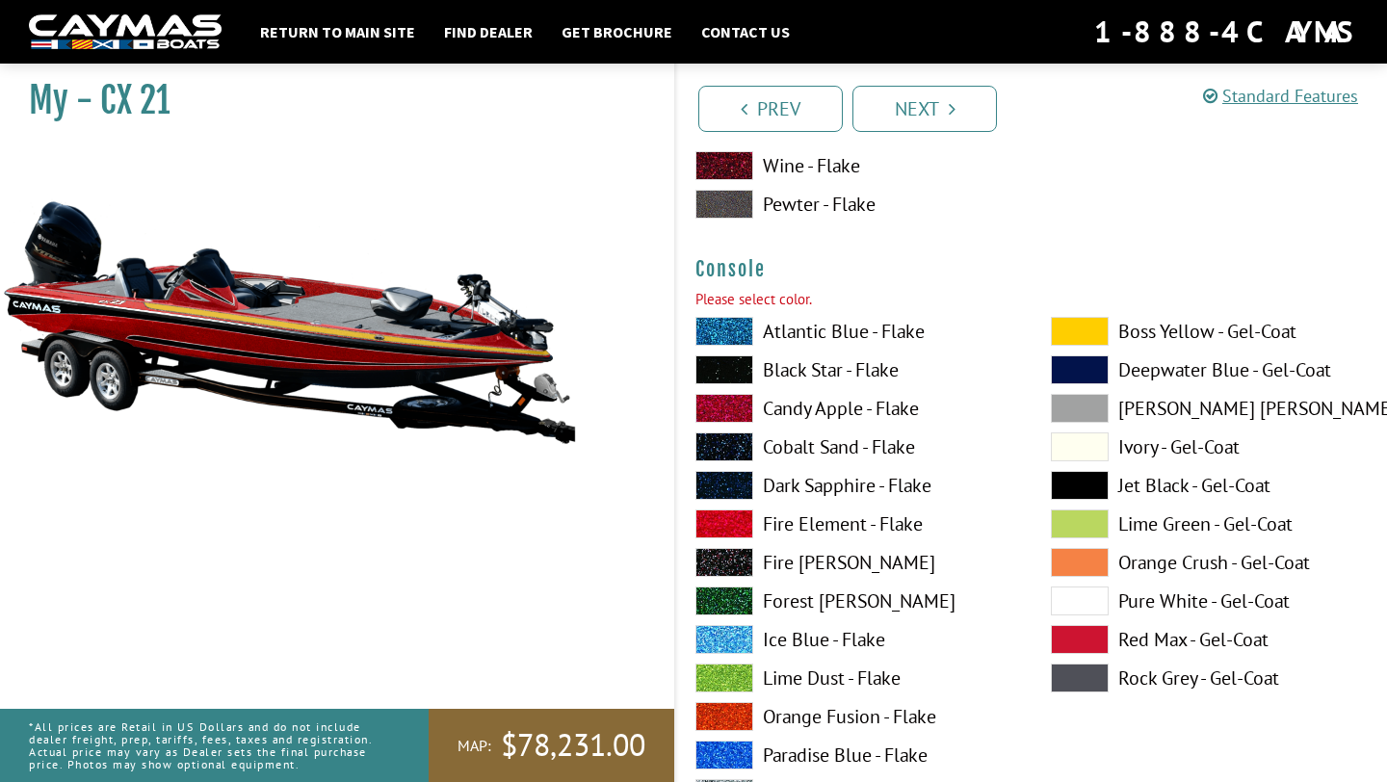
scroll to position [4978, 0]
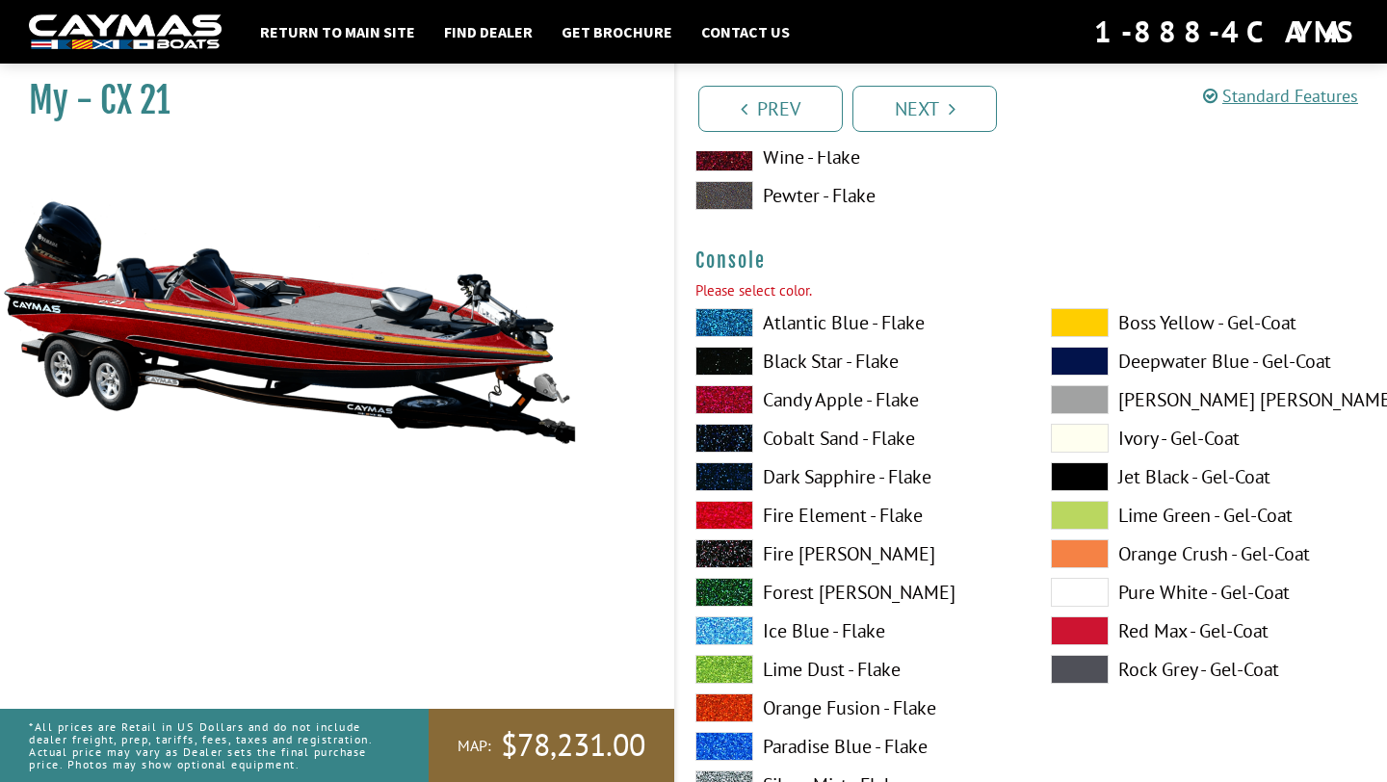
click at [741, 401] on span at bounding box center [724, 399] width 58 height 29
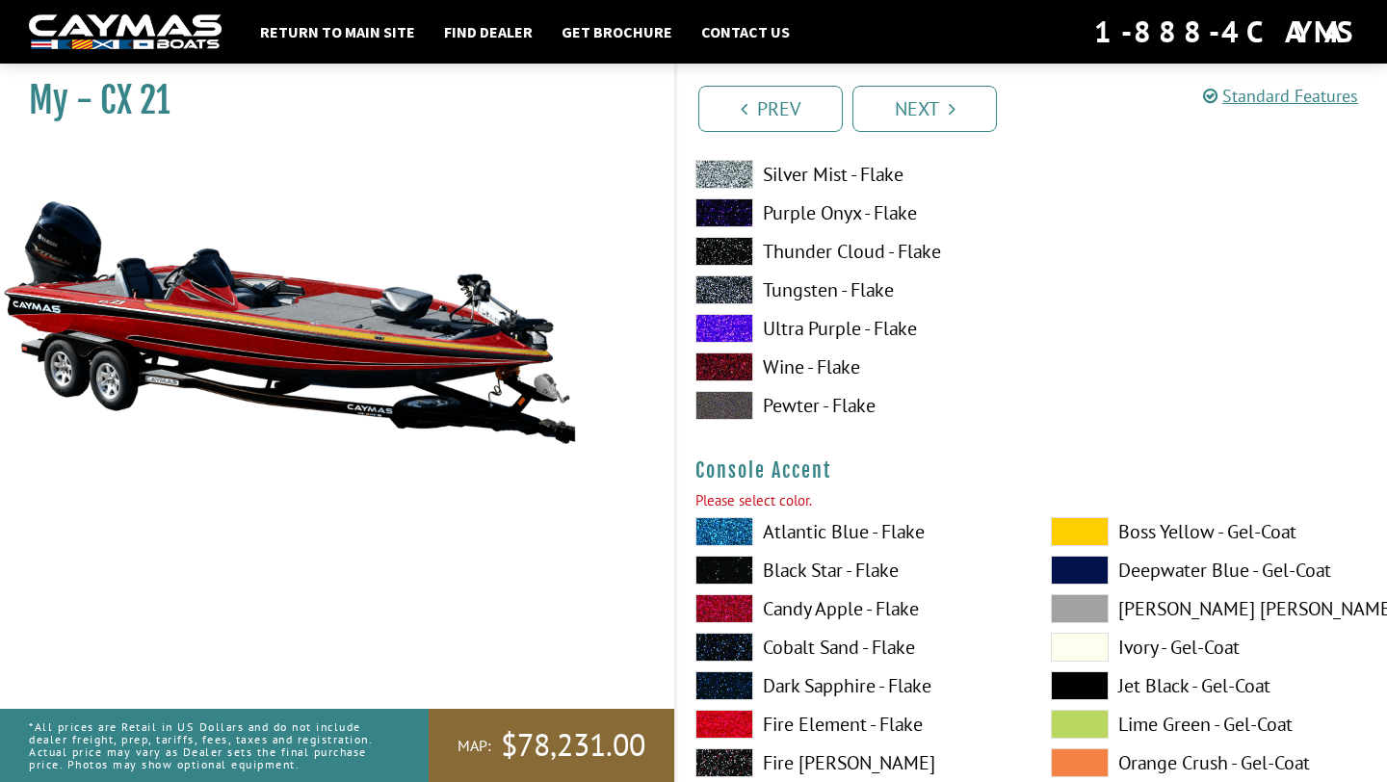
scroll to position [5604, 0]
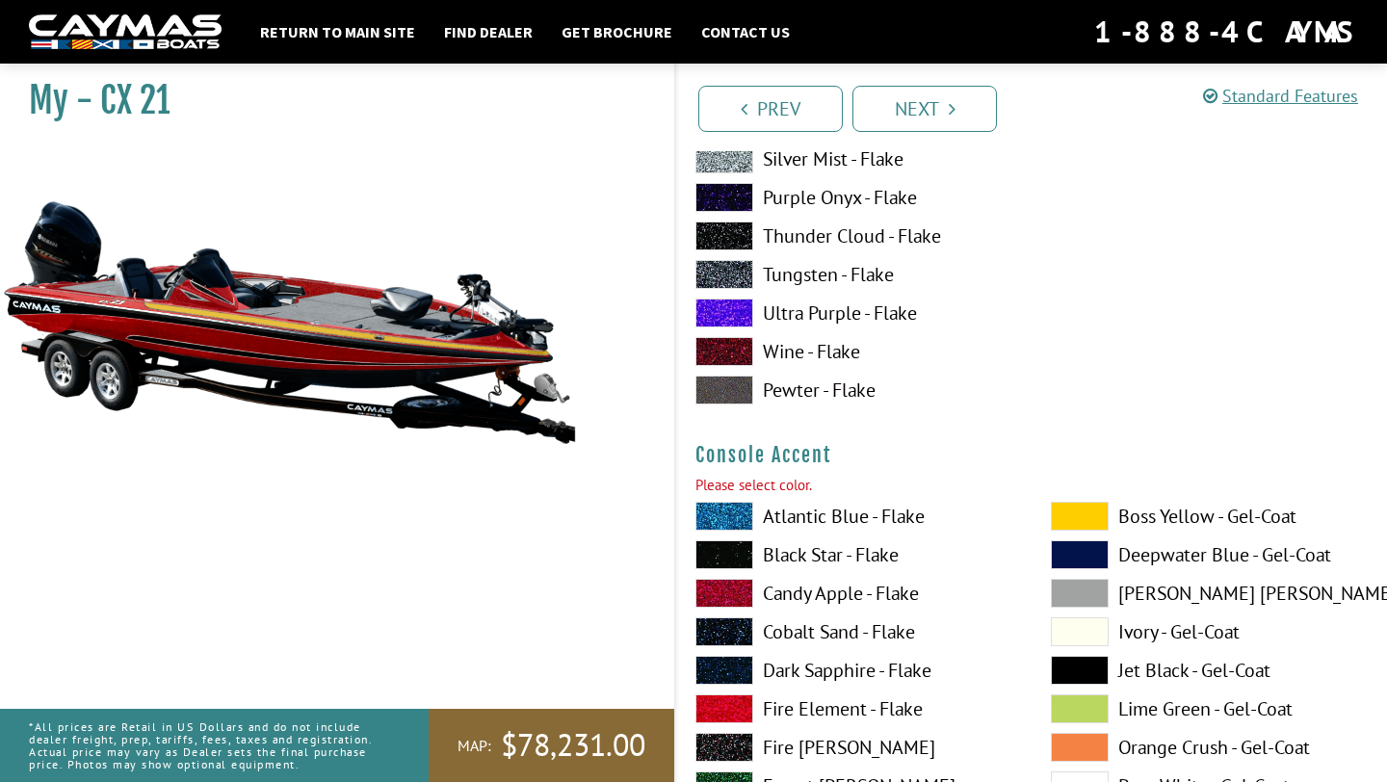
click at [1088, 506] on span at bounding box center [1080, 516] width 58 height 29
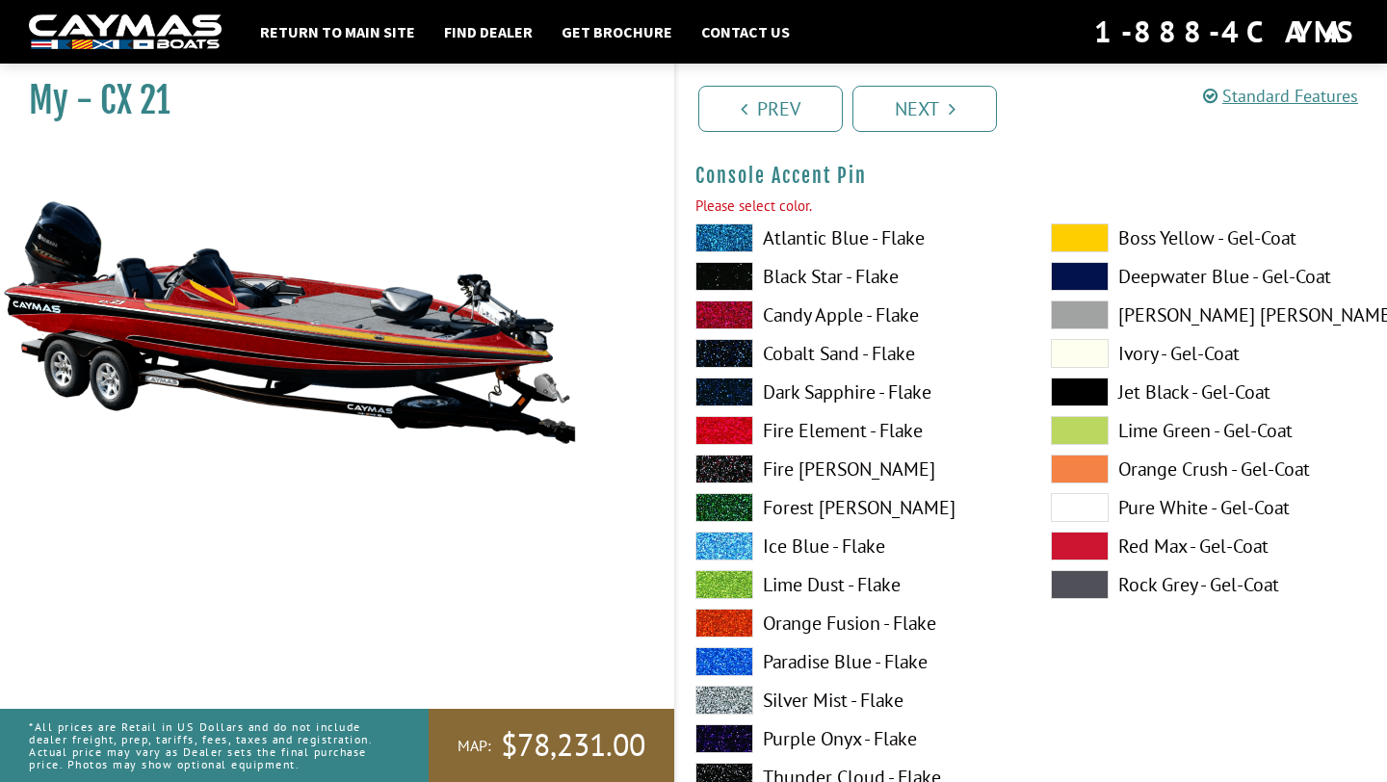
scroll to position [6736, 0]
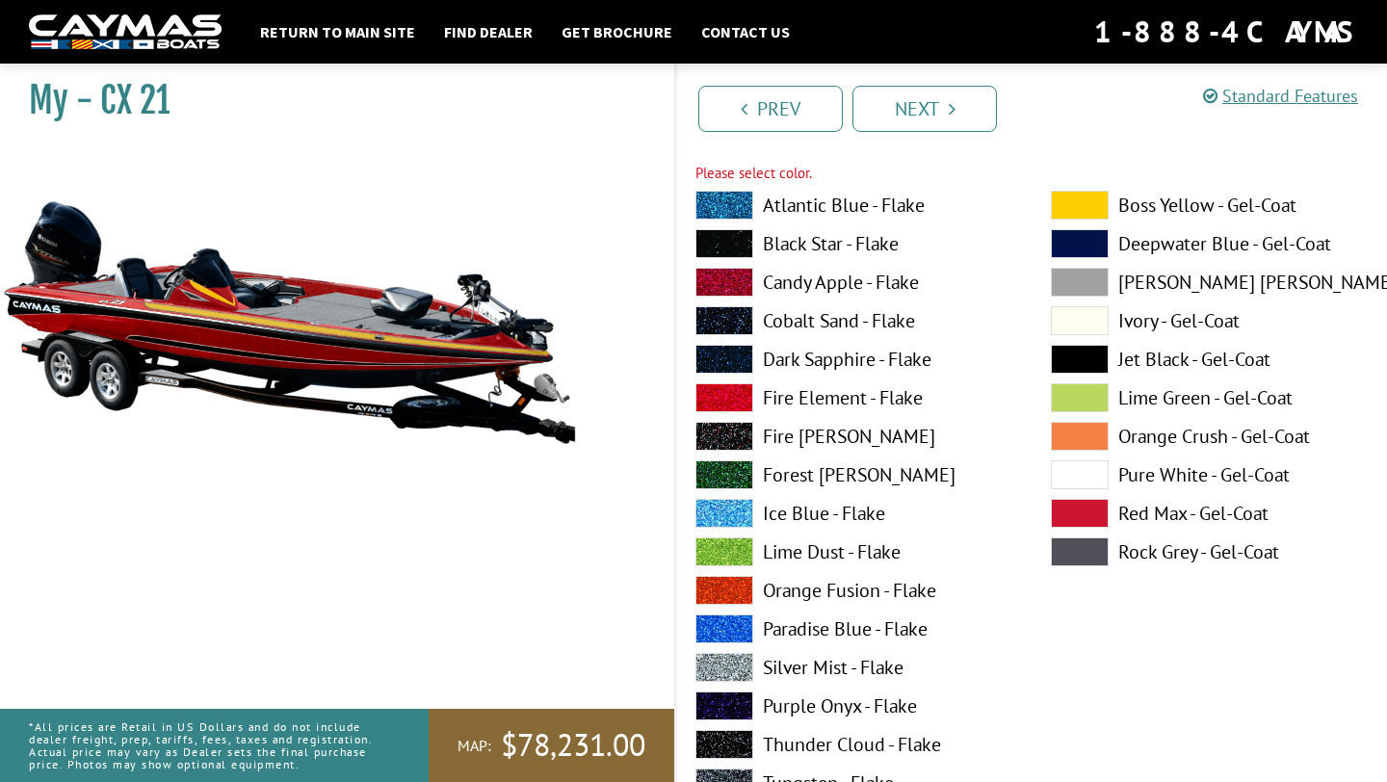
click at [717, 671] on span at bounding box center [724, 667] width 58 height 29
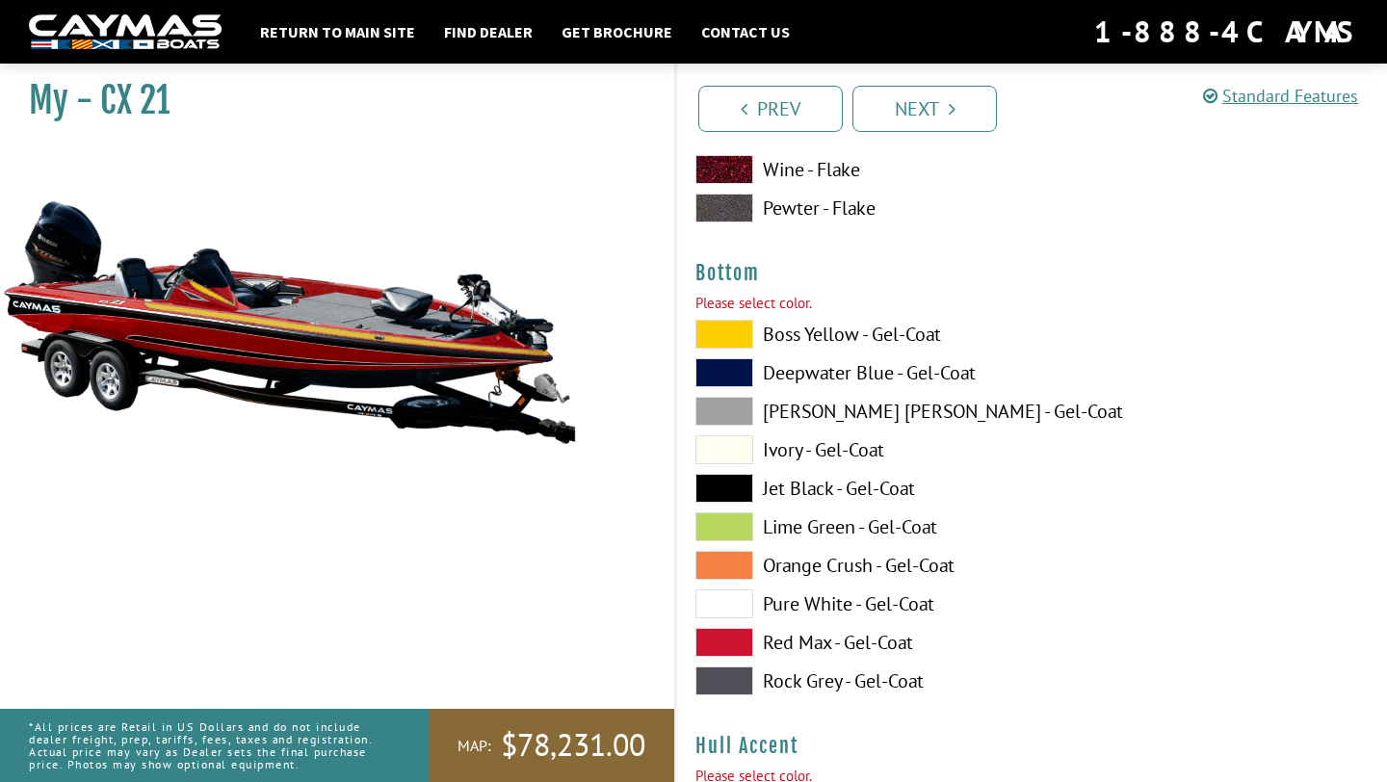
scroll to position [7434, 0]
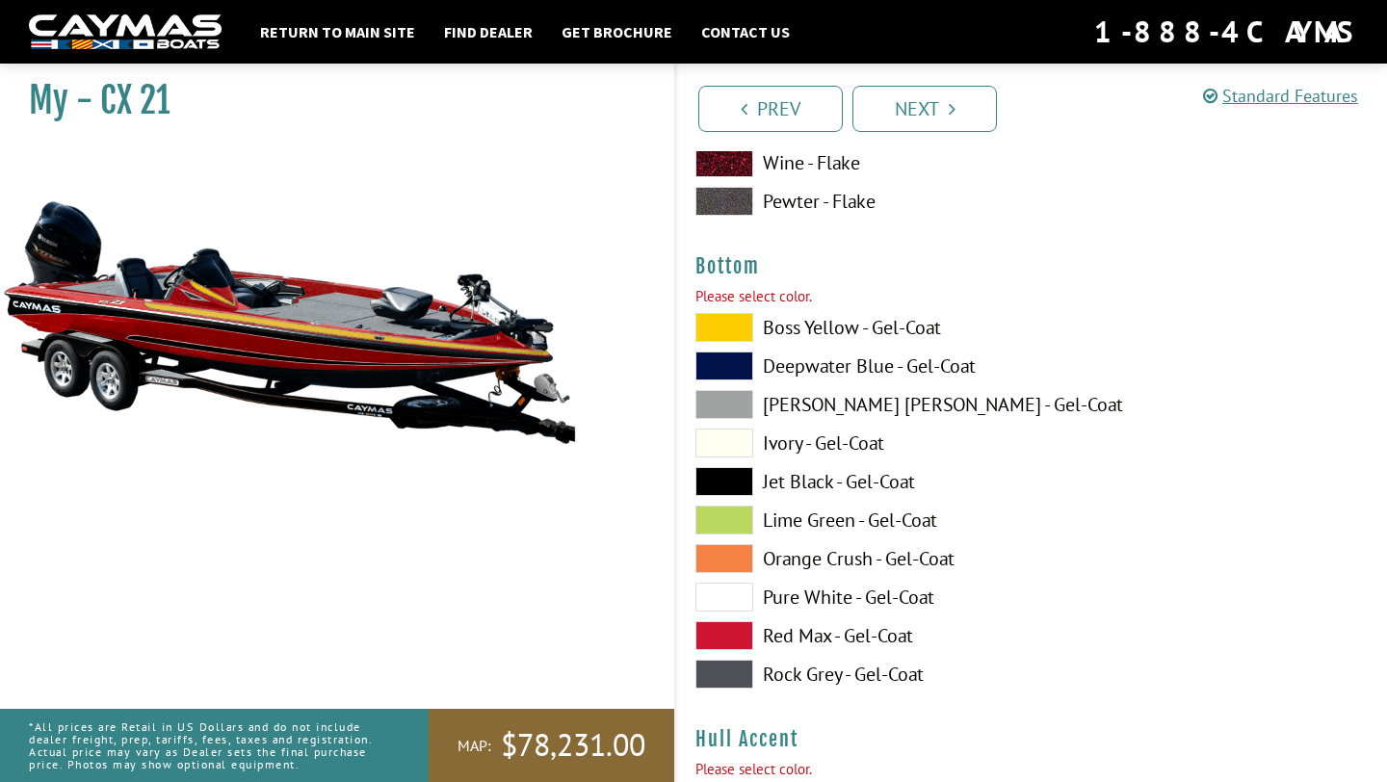
click at [735, 464] on div "Boss Yellow - Gel-Coat Deepwater Blue - Gel-Coat Dove Gray - Gel-Coat Ivory - G…" at bounding box center [853, 505] width 355 height 385
click at [733, 485] on span at bounding box center [724, 481] width 58 height 29
click at [724, 635] on span at bounding box center [724, 635] width 58 height 29
click at [748, 481] on span at bounding box center [724, 481] width 58 height 29
click at [741, 630] on span at bounding box center [724, 635] width 58 height 29
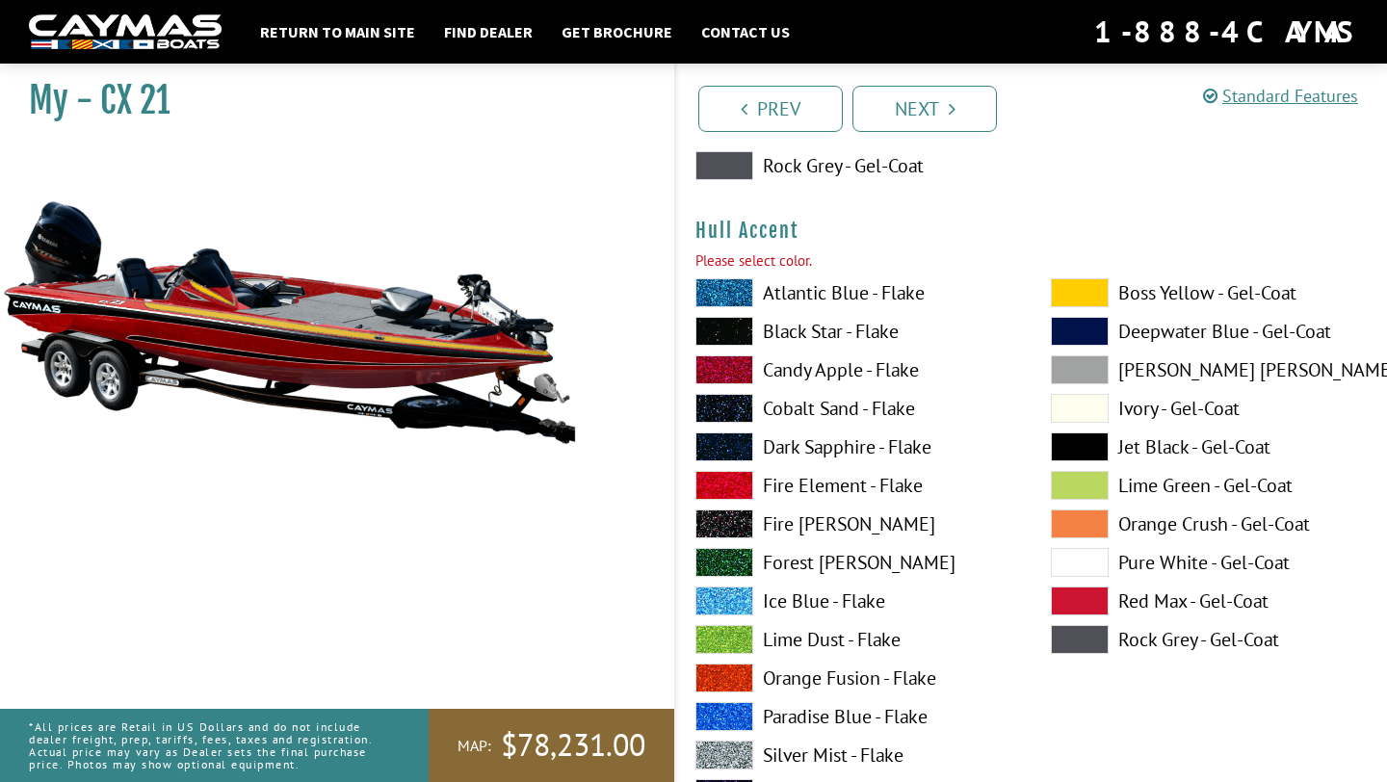
scroll to position [7946, 0]
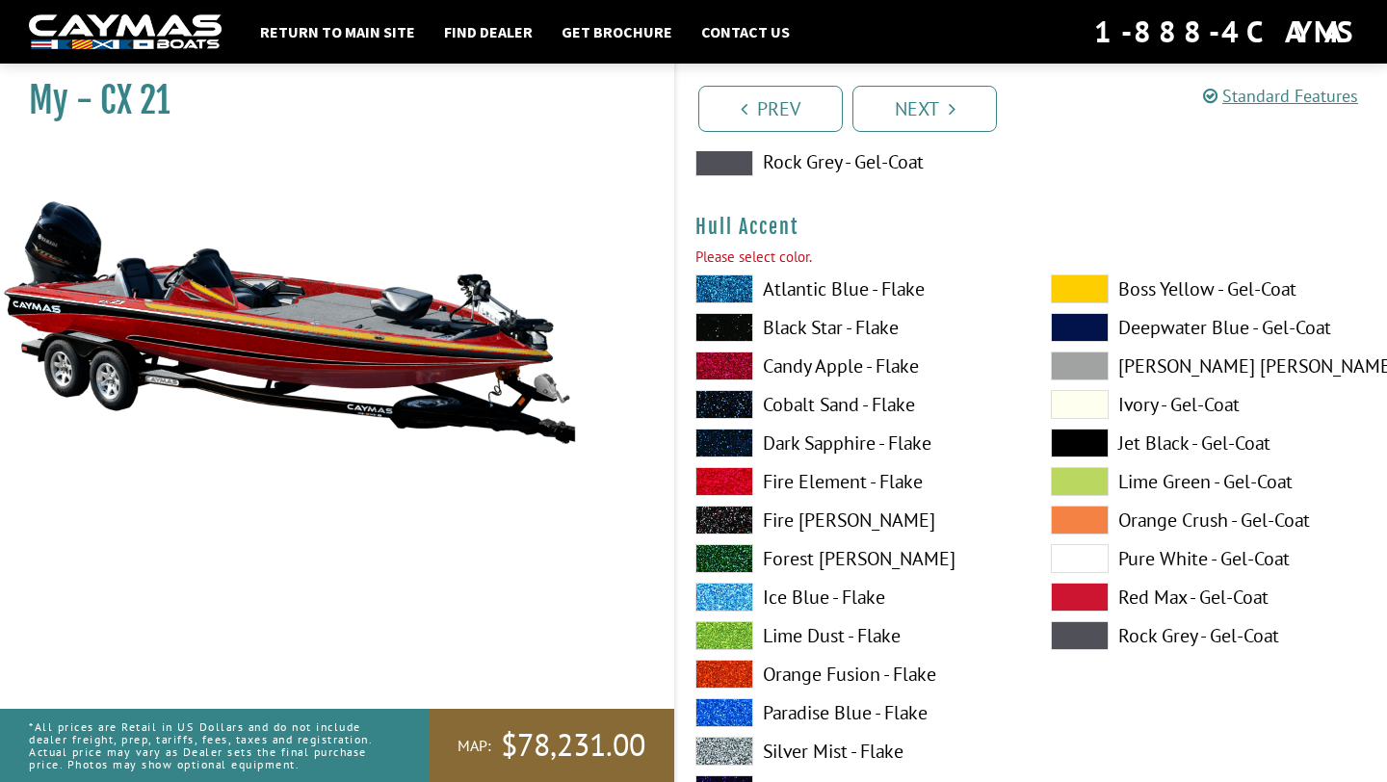
click at [1098, 300] on span at bounding box center [1080, 289] width 58 height 29
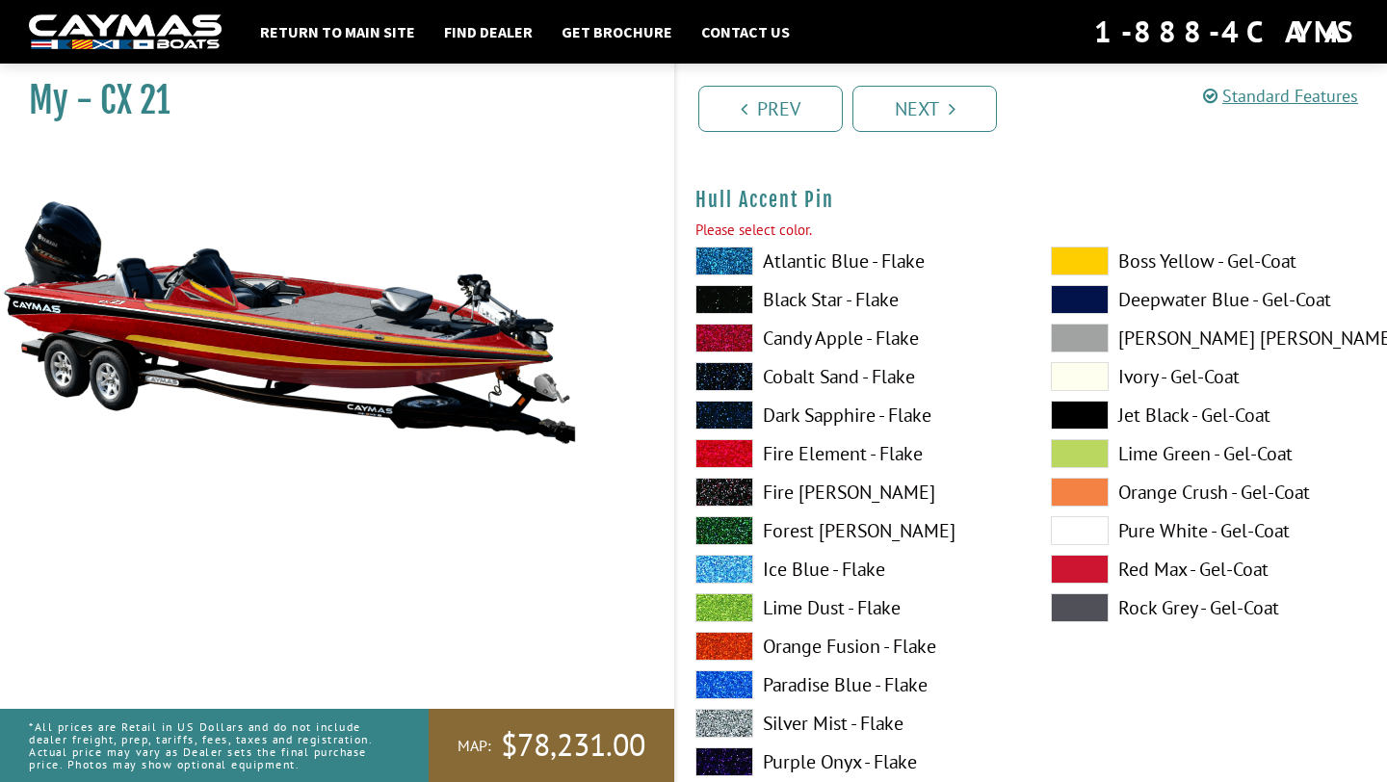
scroll to position [9015, 0]
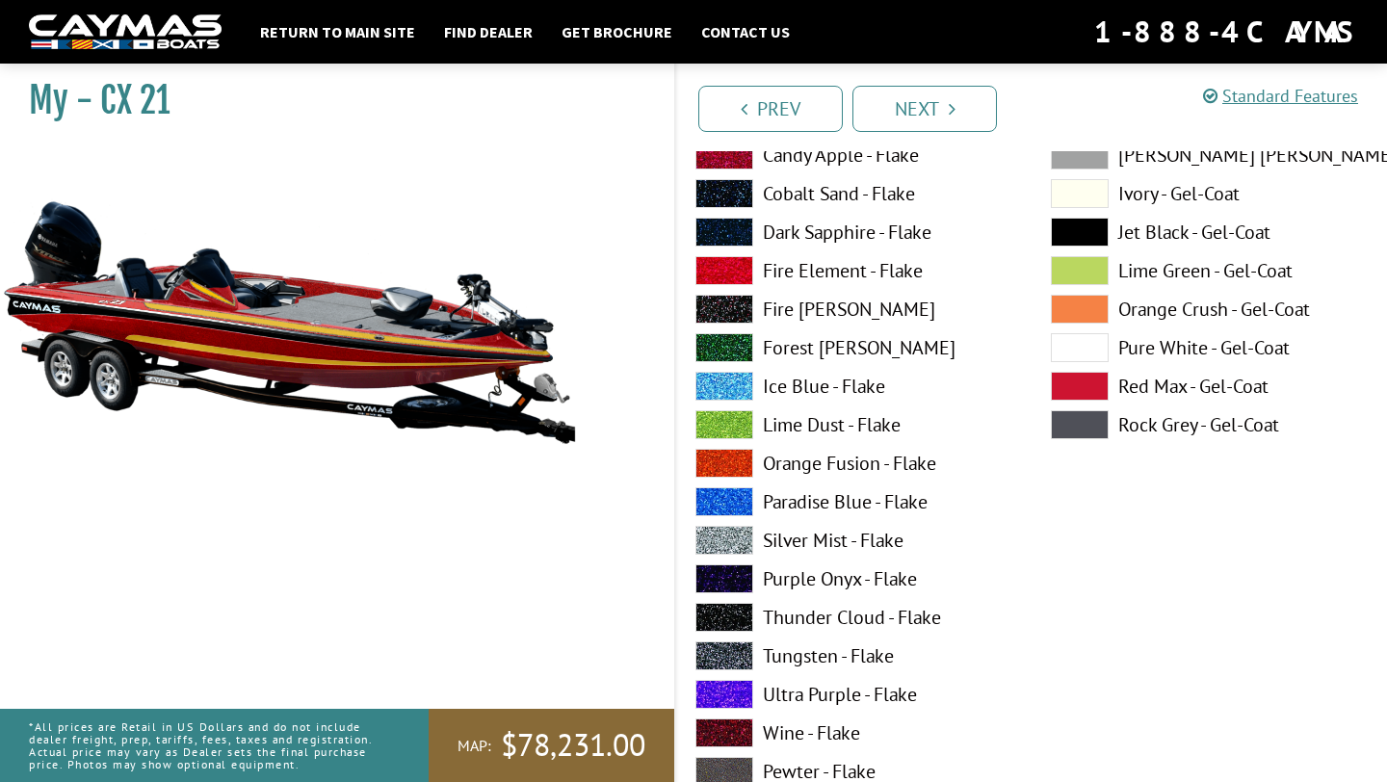
click at [740, 542] on span at bounding box center [724, 540] width 58 height 29
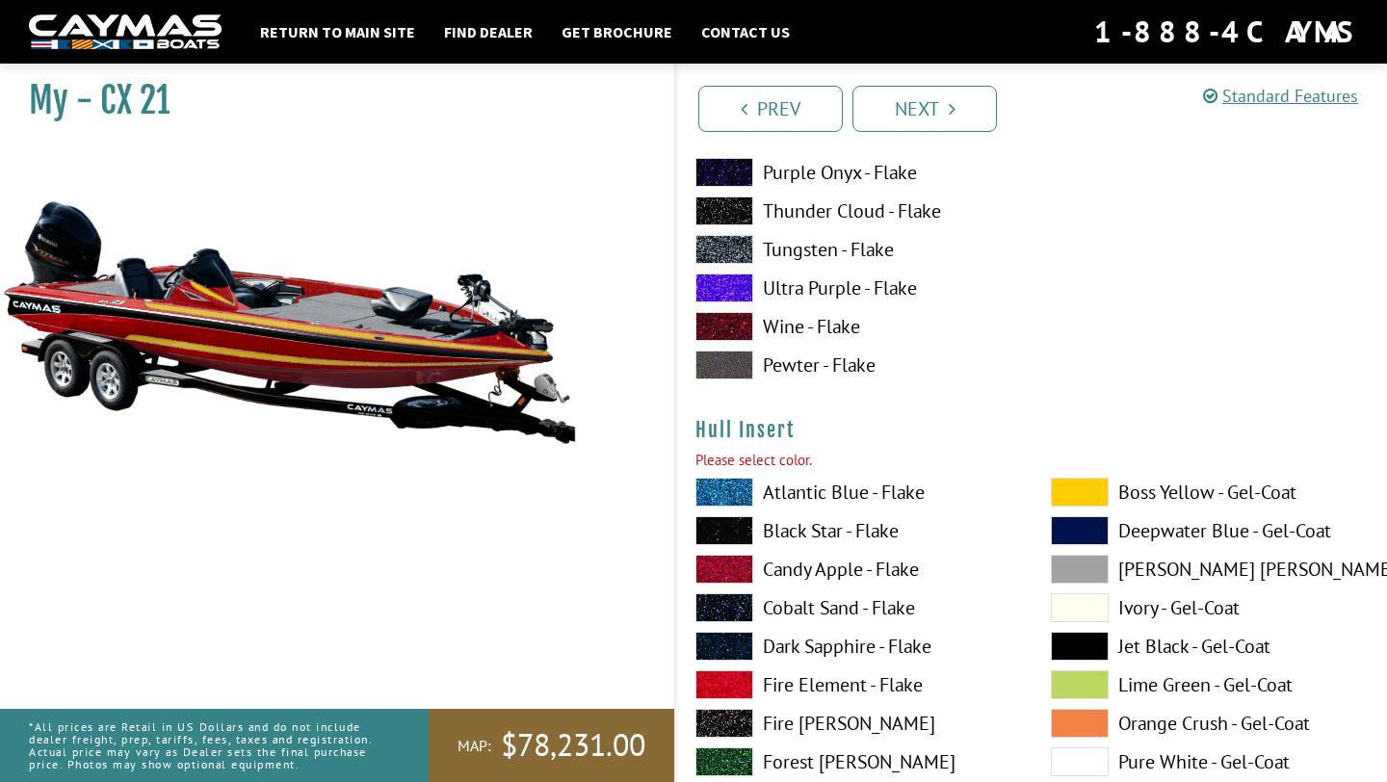
scroll to position [9423, 0]
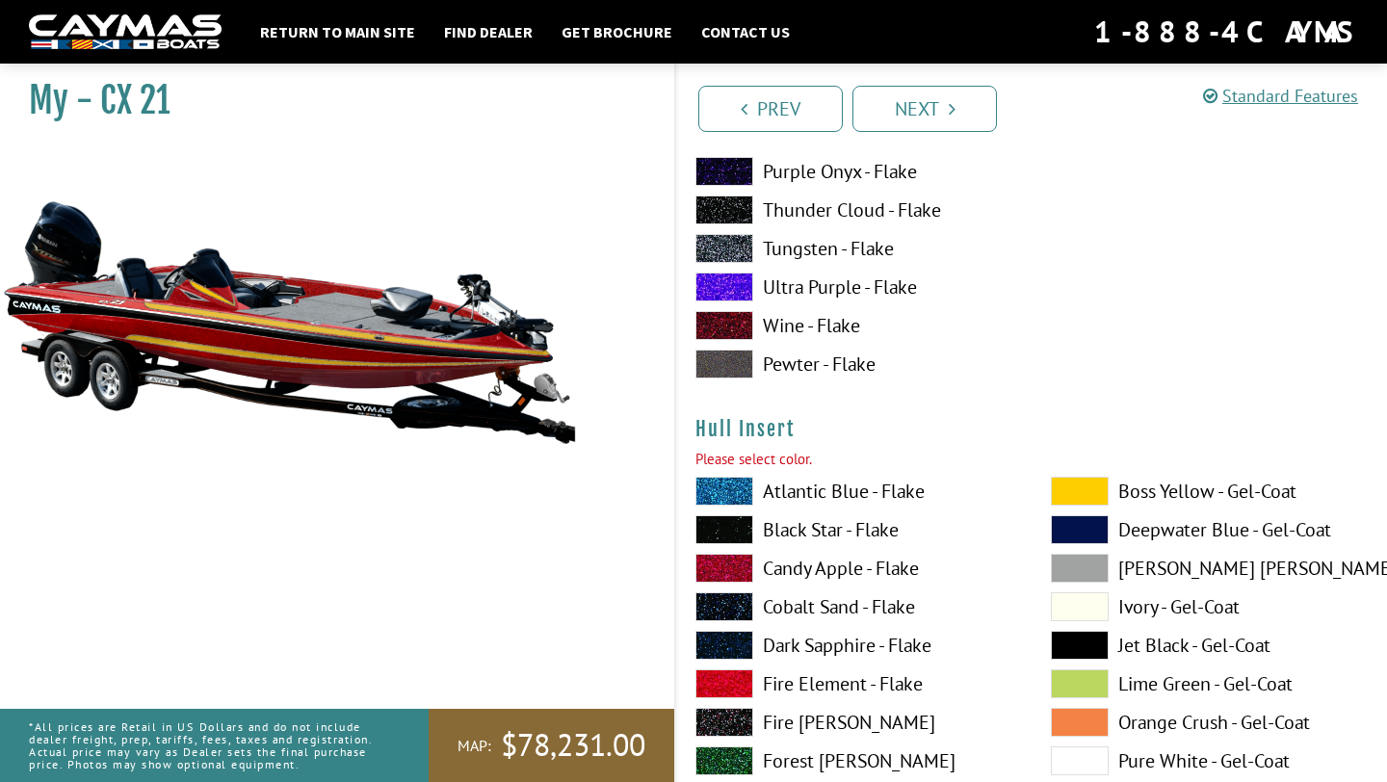
click at [738, 564] on span at bounding box center [724, 568] width 58 height 29
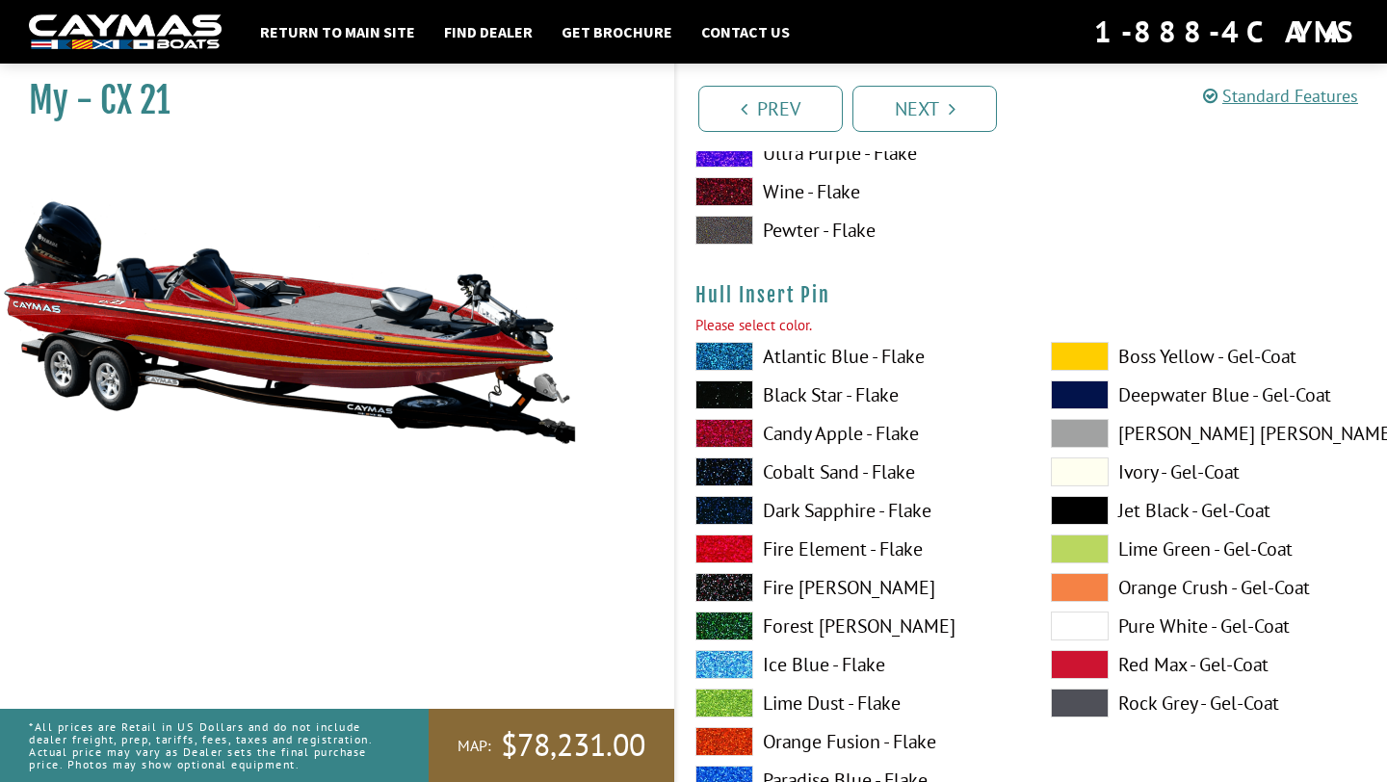
scroll to position [10438, 0]
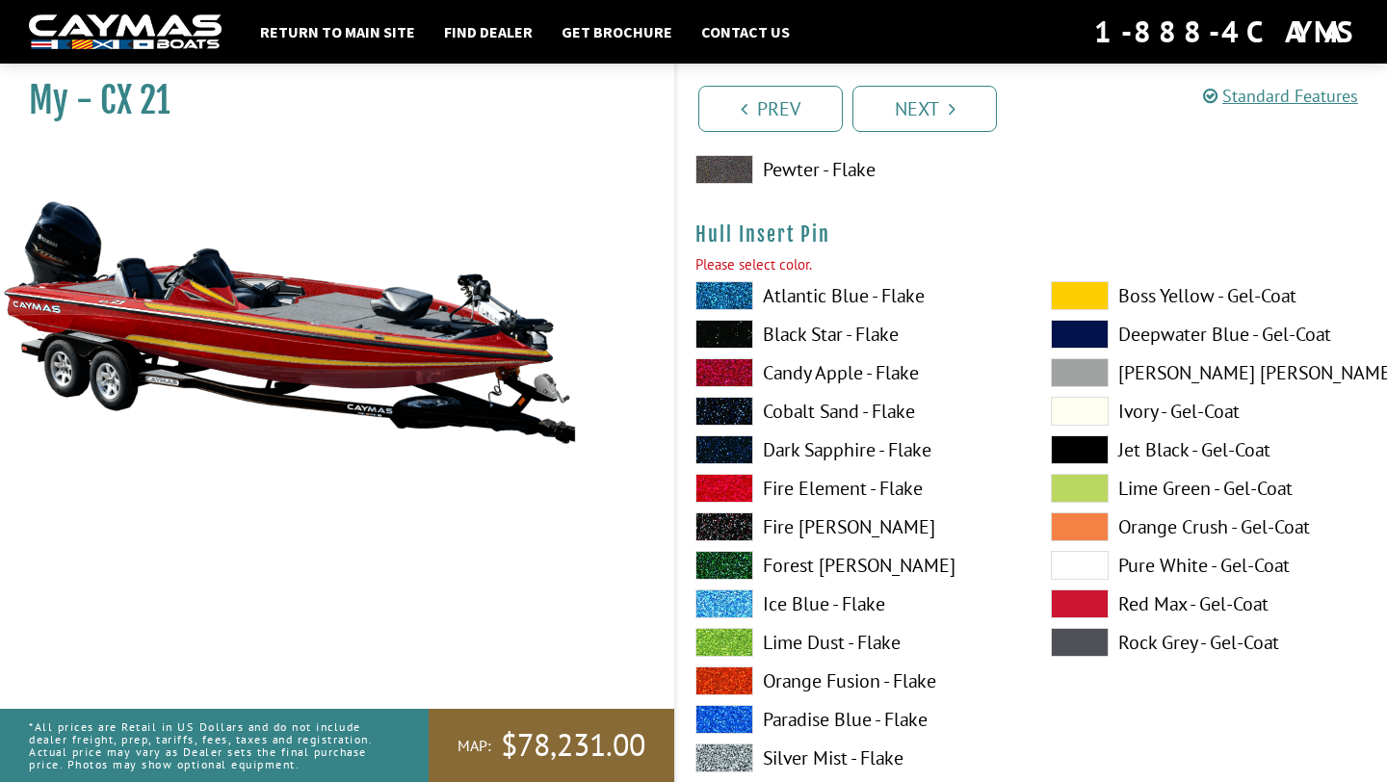
click at [735, 751] on span at bounding box center [724, 758] width 58 height 29
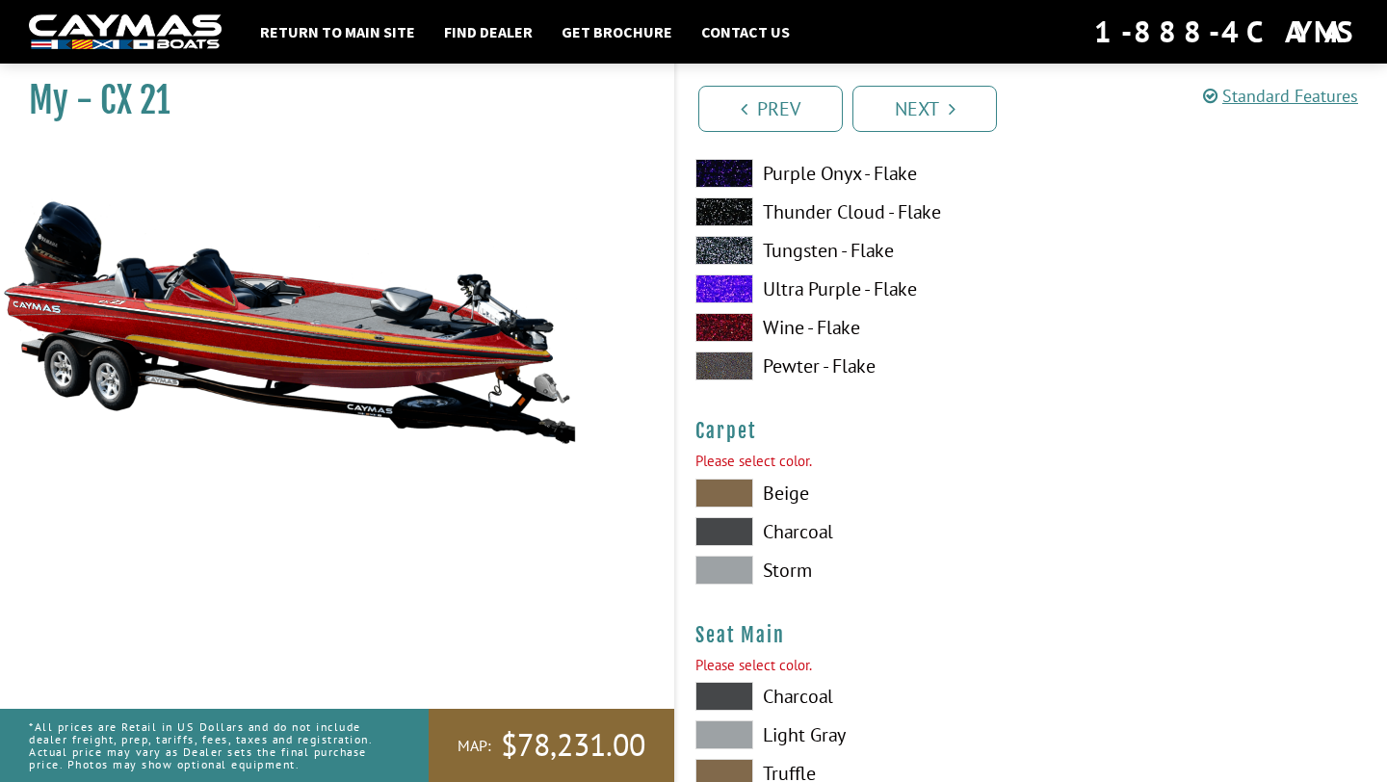
scroll to position [11063, 0]
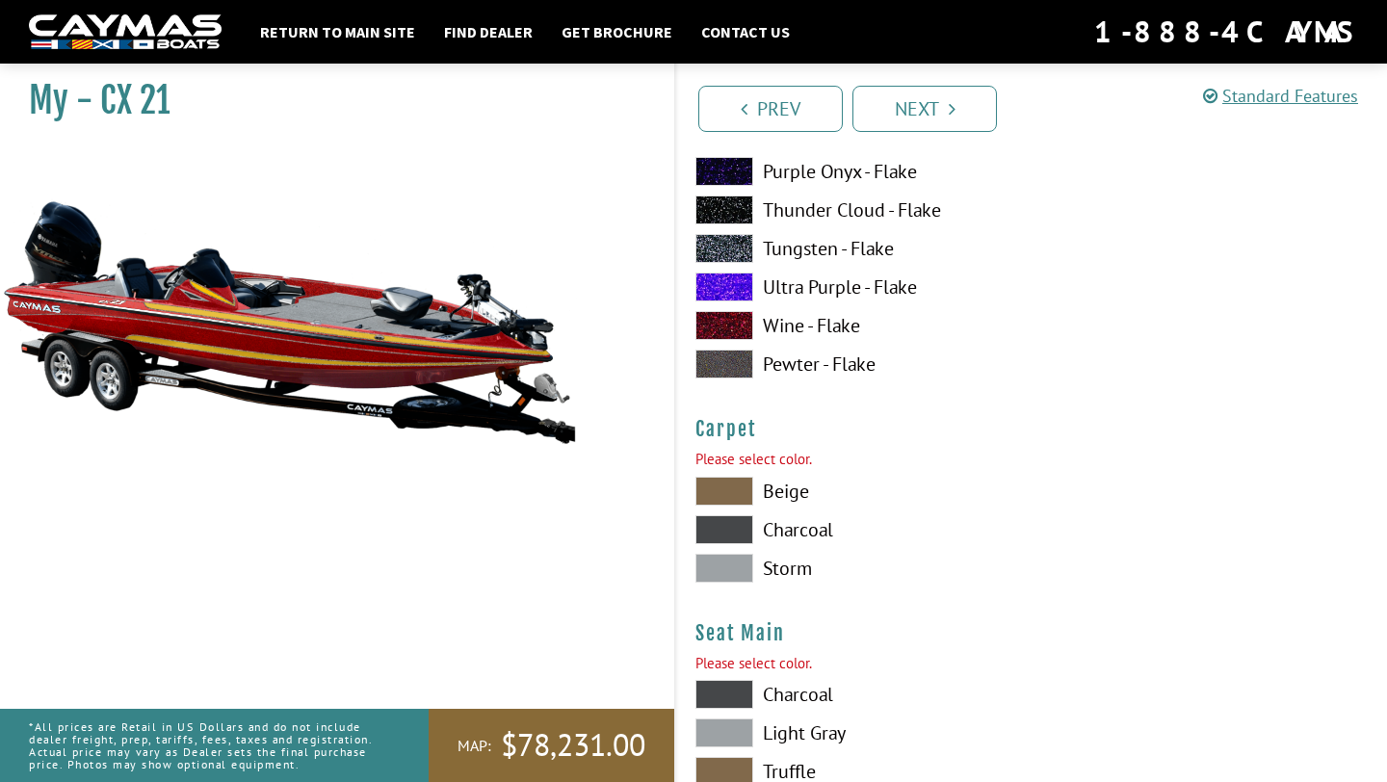
click at [734, 561] on span at bounding box center [724, 568] width 58 height 29
click at [724, 537] on span at bounding box center [724, 529] width 58 height 29
click at [722, 557] on span at bounding box center [724, 568] width 58 height 29
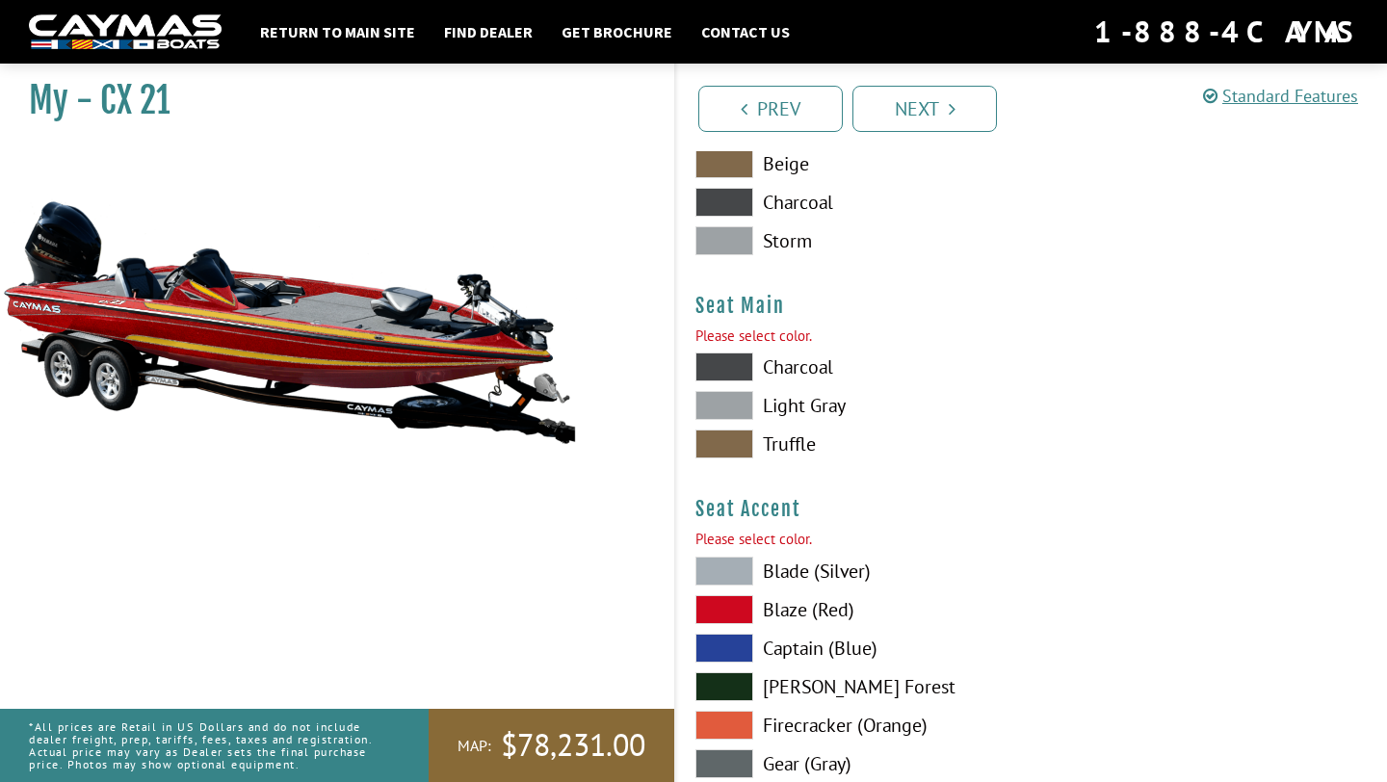
scroll to position [11519, 0]
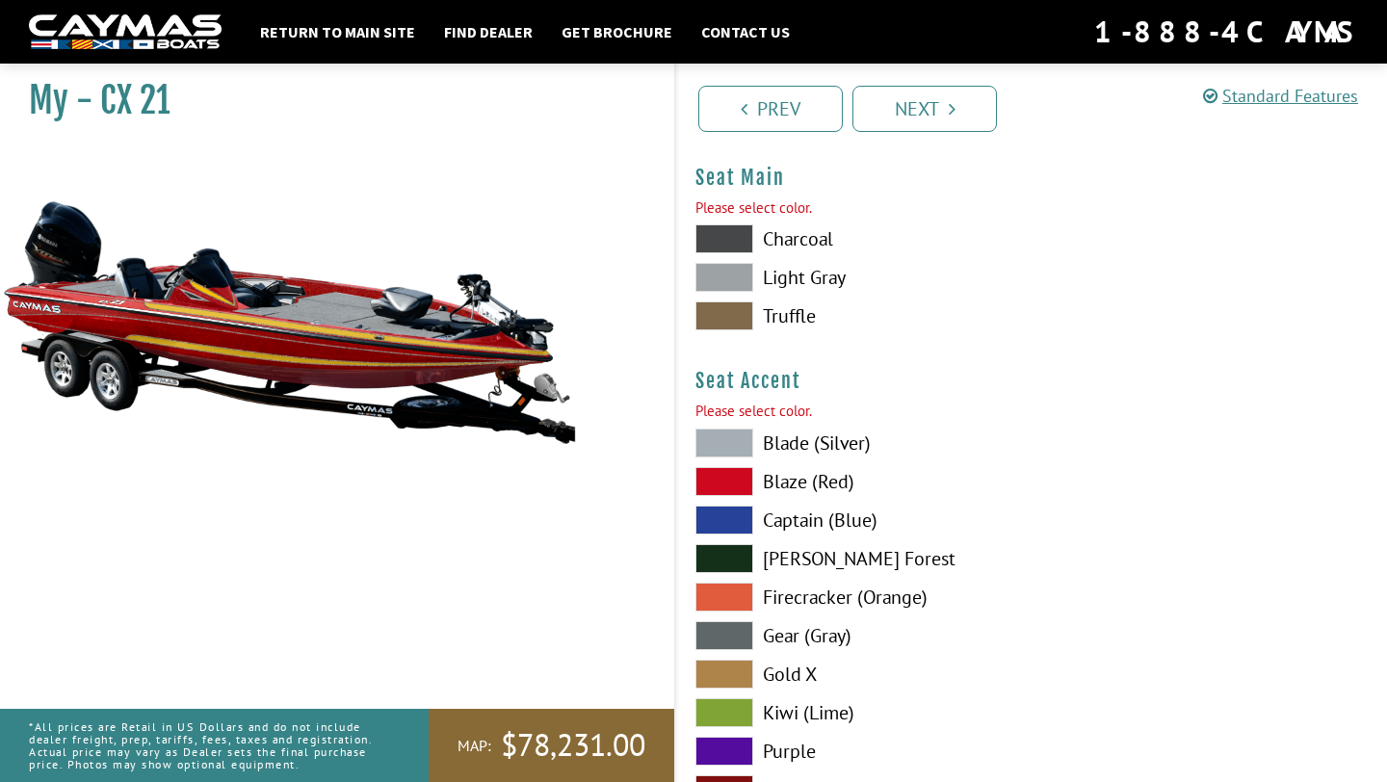
click at [719, 264] on span at bounding box center [724, 277] width 58 height 29
click at [721, 243] on span at bounding box center [724, 238] width 58 height 29
click at [725, 473] on span at bounding box center [724, 481] width 58 height 29
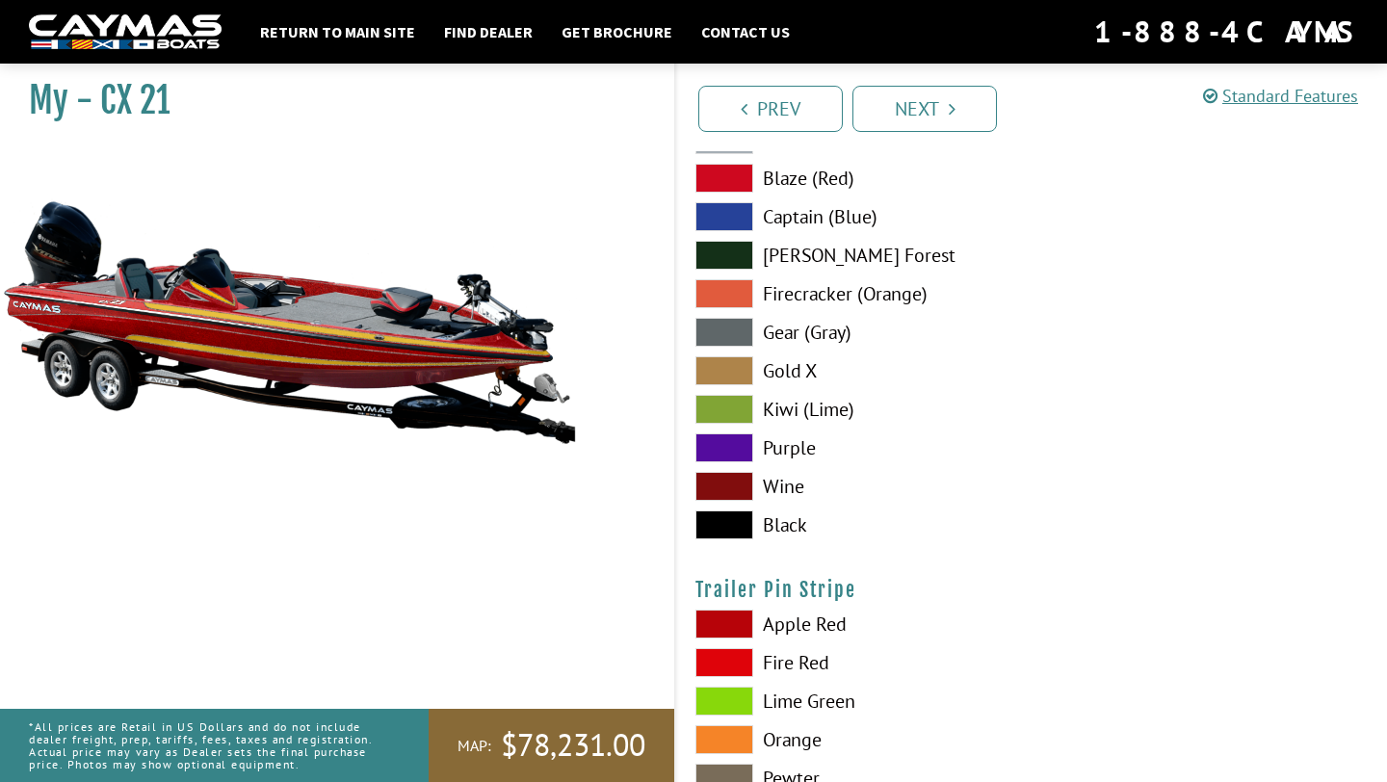
scroll to position [11837, 0]
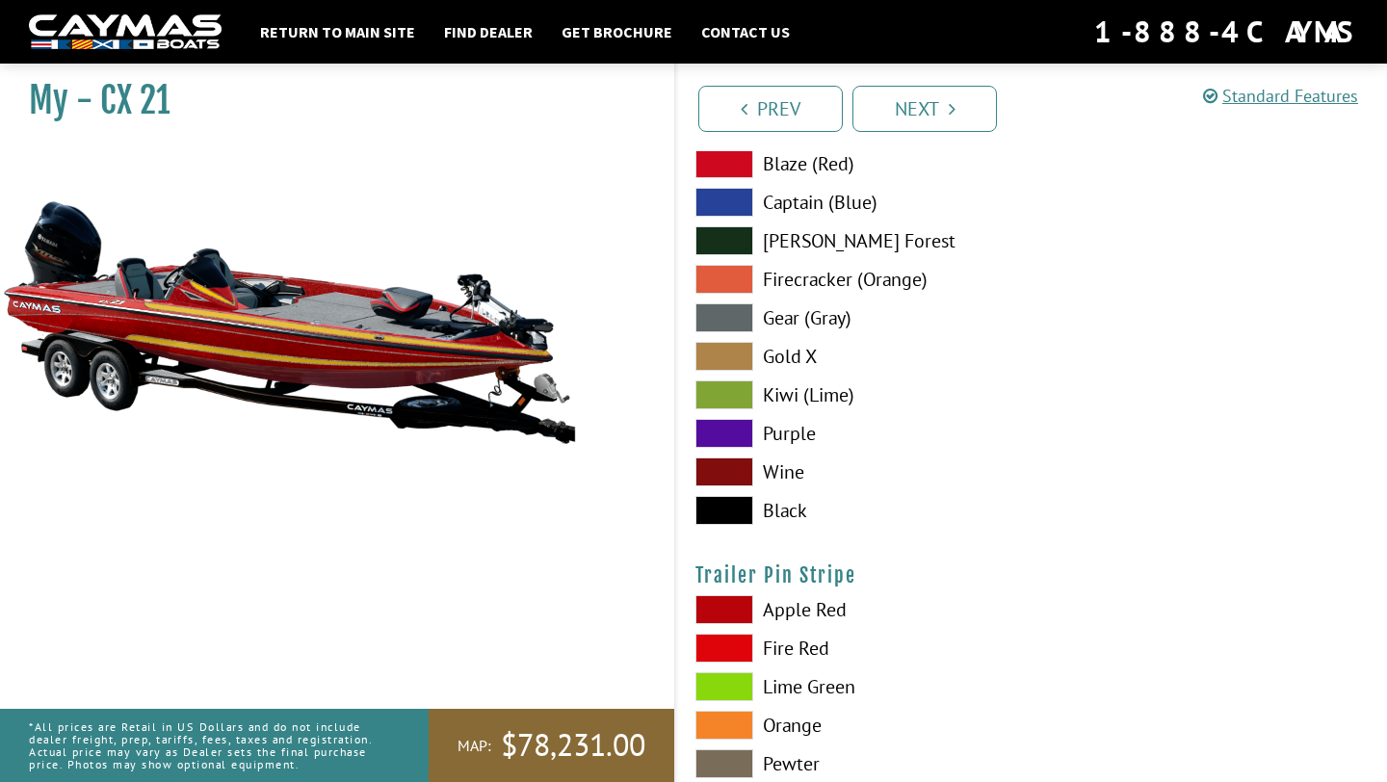
click at [736, 729] on span at bounding box center [724, 725] width 58 height 29
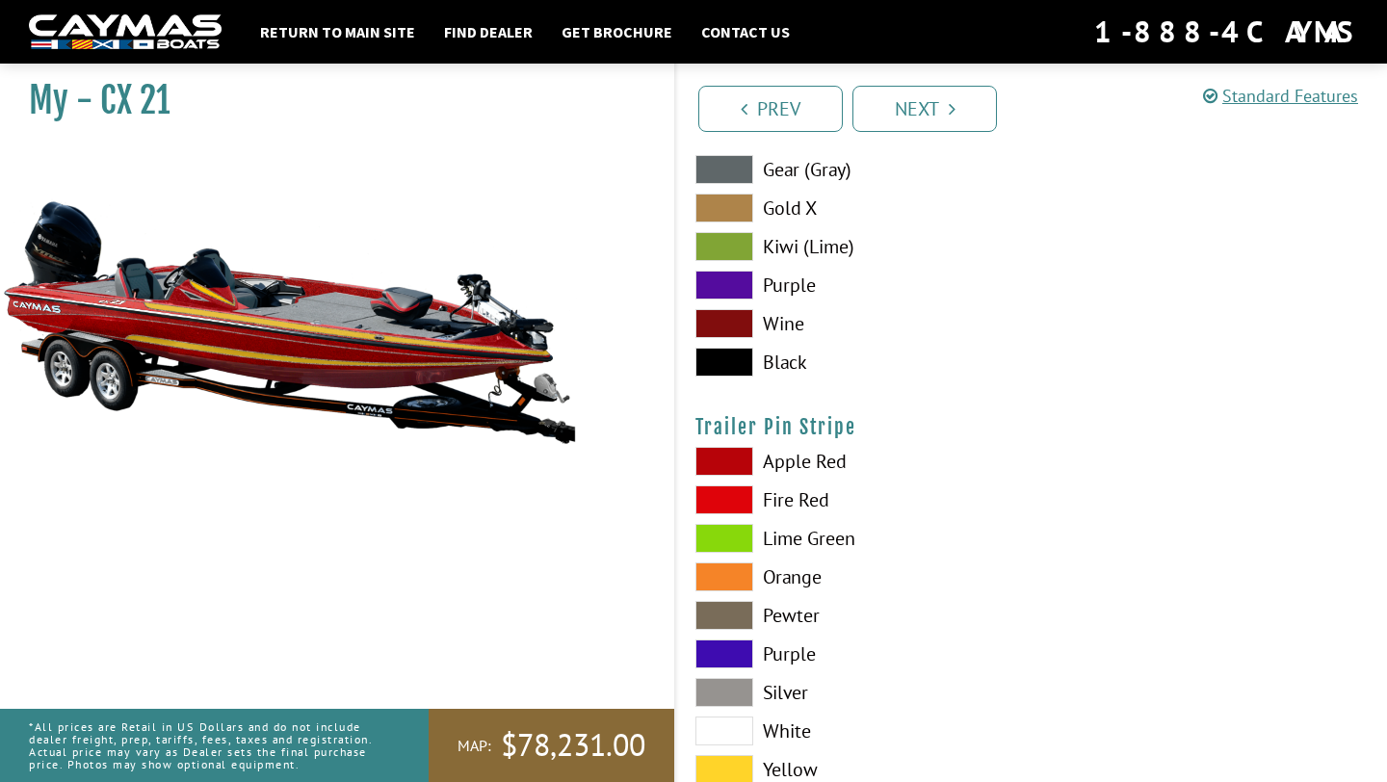
scroll to position [12076, 0]
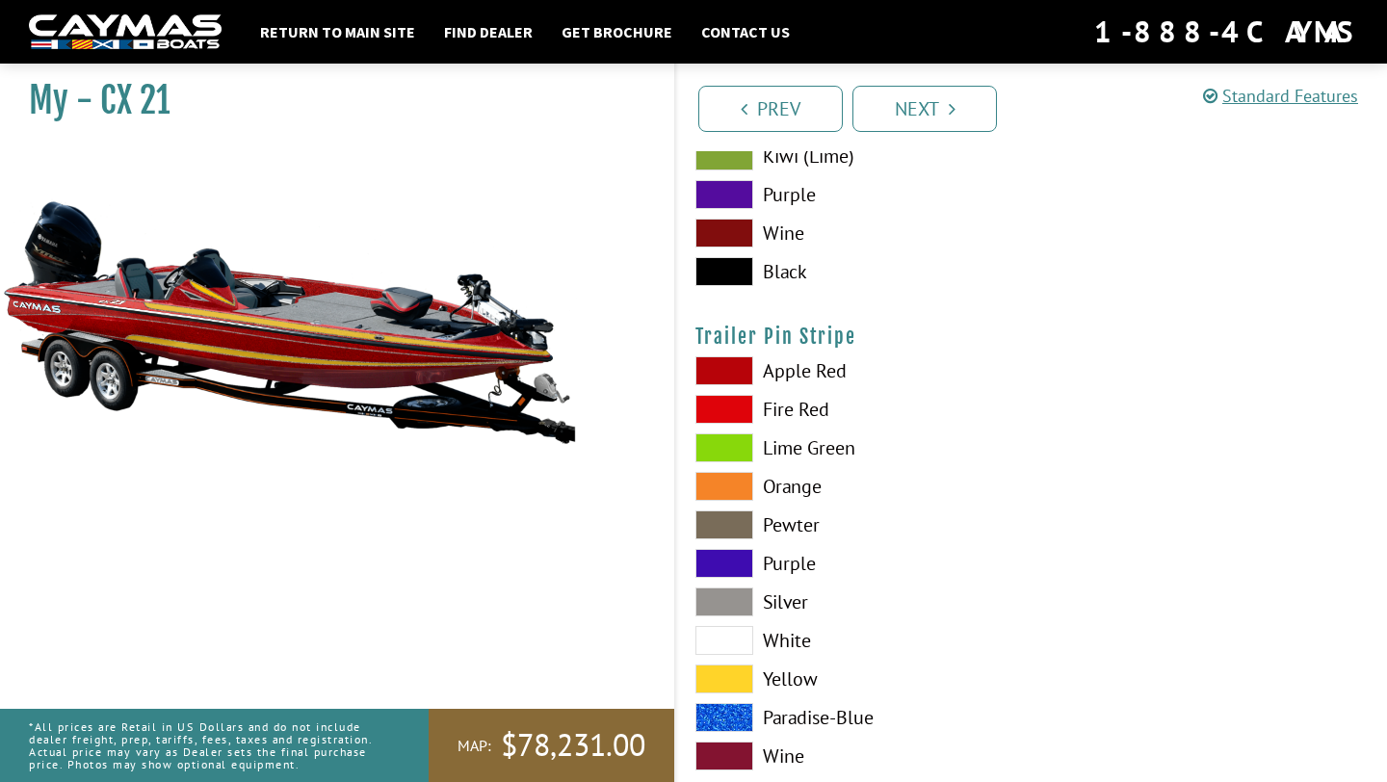
click at [729, 687] on span at bounding box center [724, 679] width 58 height 29
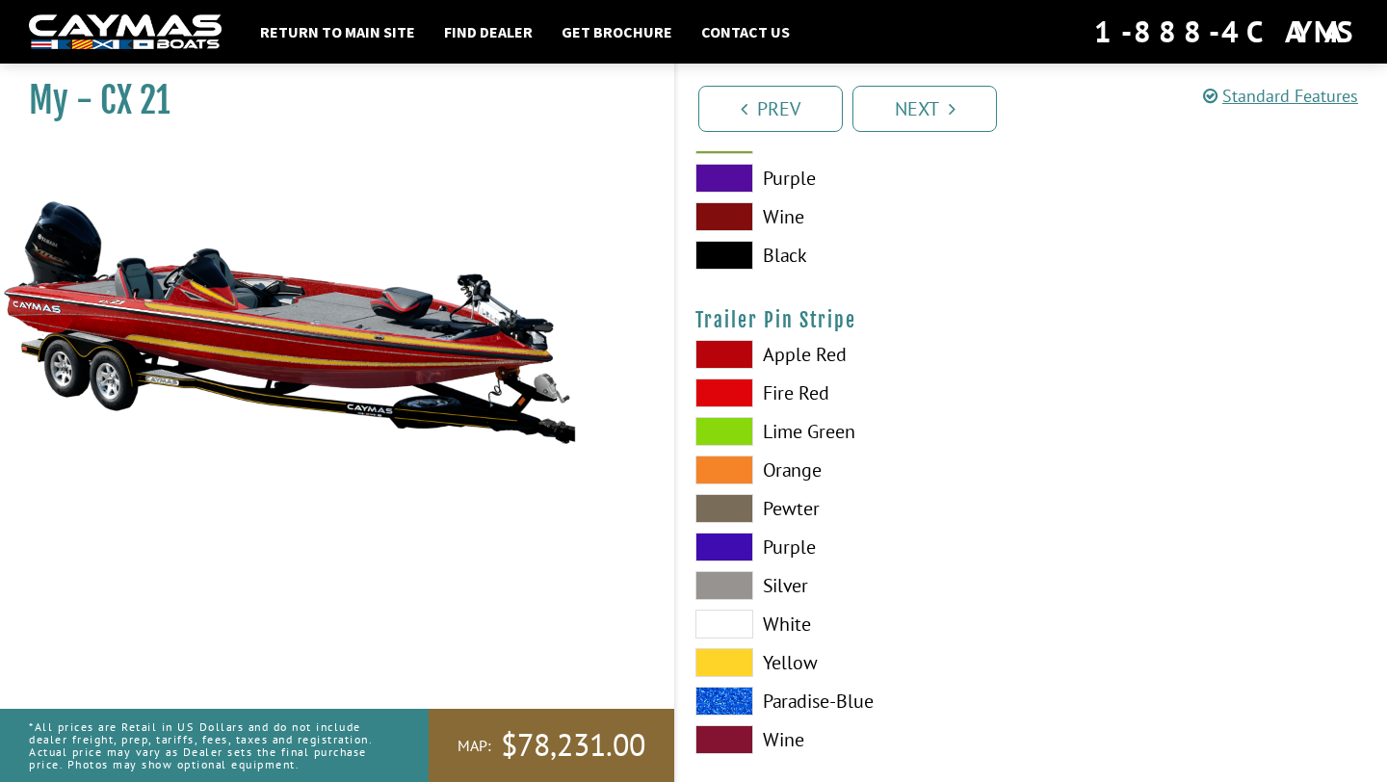
scroll to position [12121, 0]
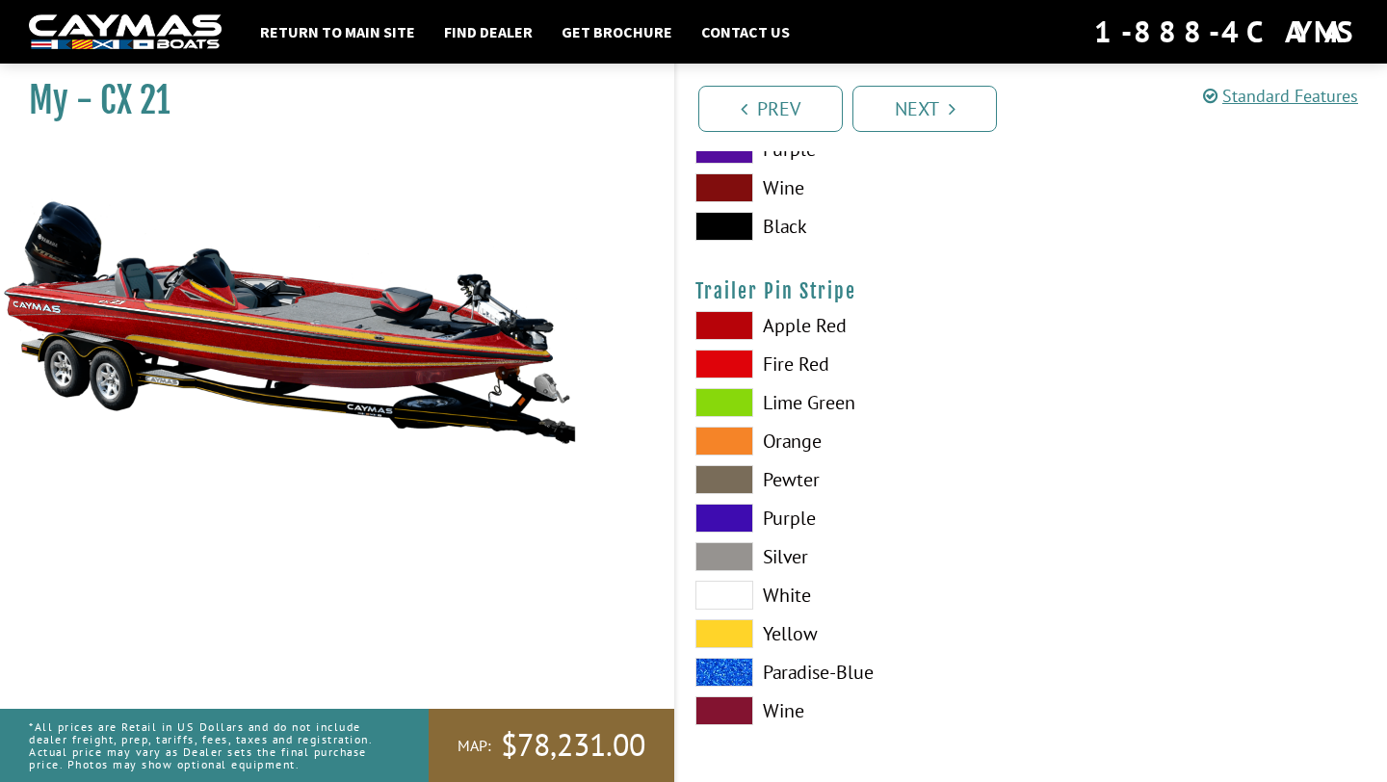
click at [137, 39] on img at bounding box center [125, 32] width 193 height 36
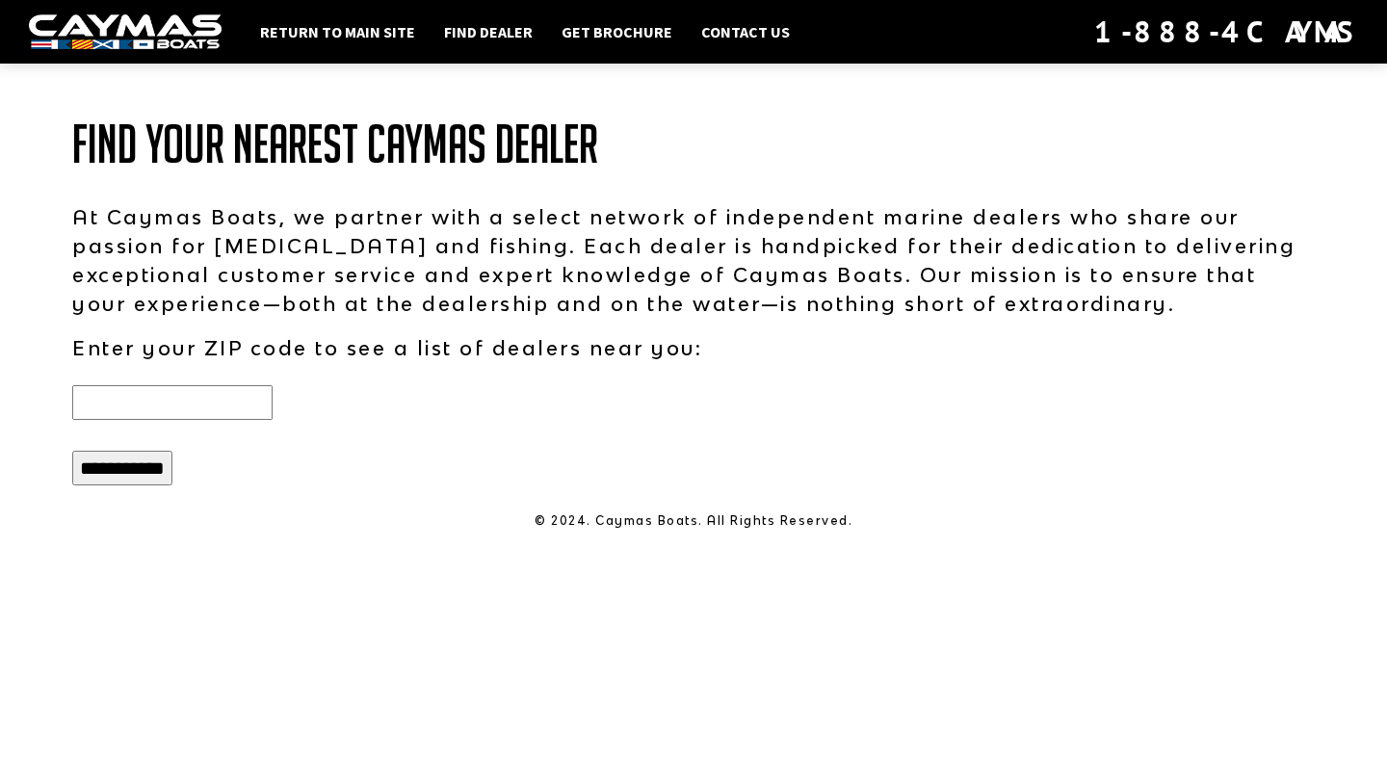
click at [213, 413] on input "text" at bounding box center [172, 402] width 200 height 35
type input "*****"
click at [98, 446] on div "**********" at bounding box center [693, 468] width 1281 height 50
click at [99, 465] on input "**********" at bounding box center [122, 468] width 100 height 35
